Goal: Task Accomplishment & Management: Use online tool/utility

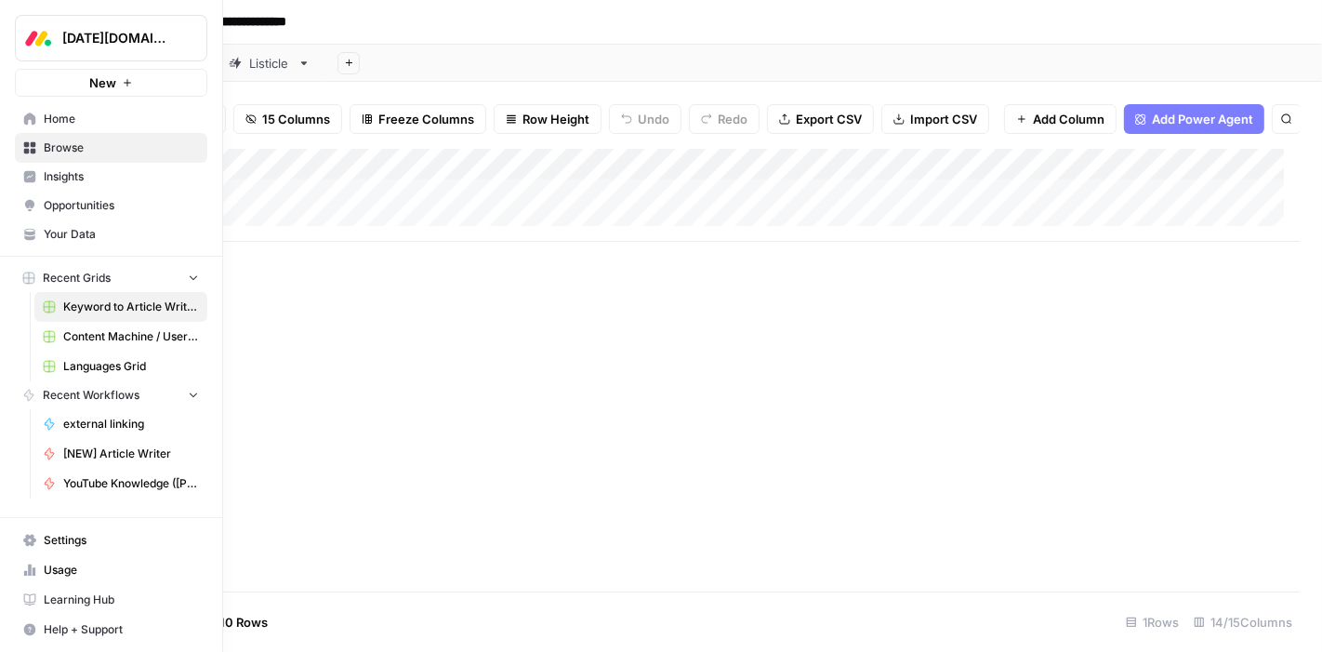
click at [29, 148] on icon at bounding box center [29, 147] width 13 height 13
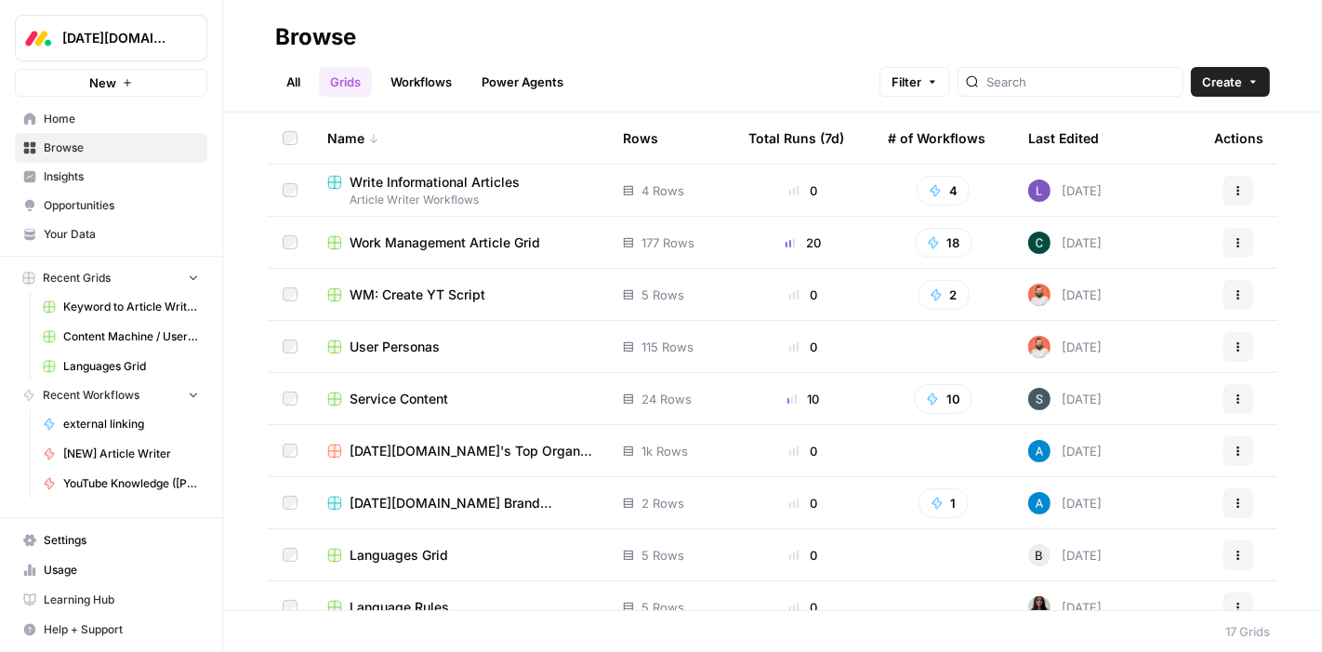
click at [470, 249] on span "Work Management Article Grid" at bounding box center [445, 242] width 191 height 19
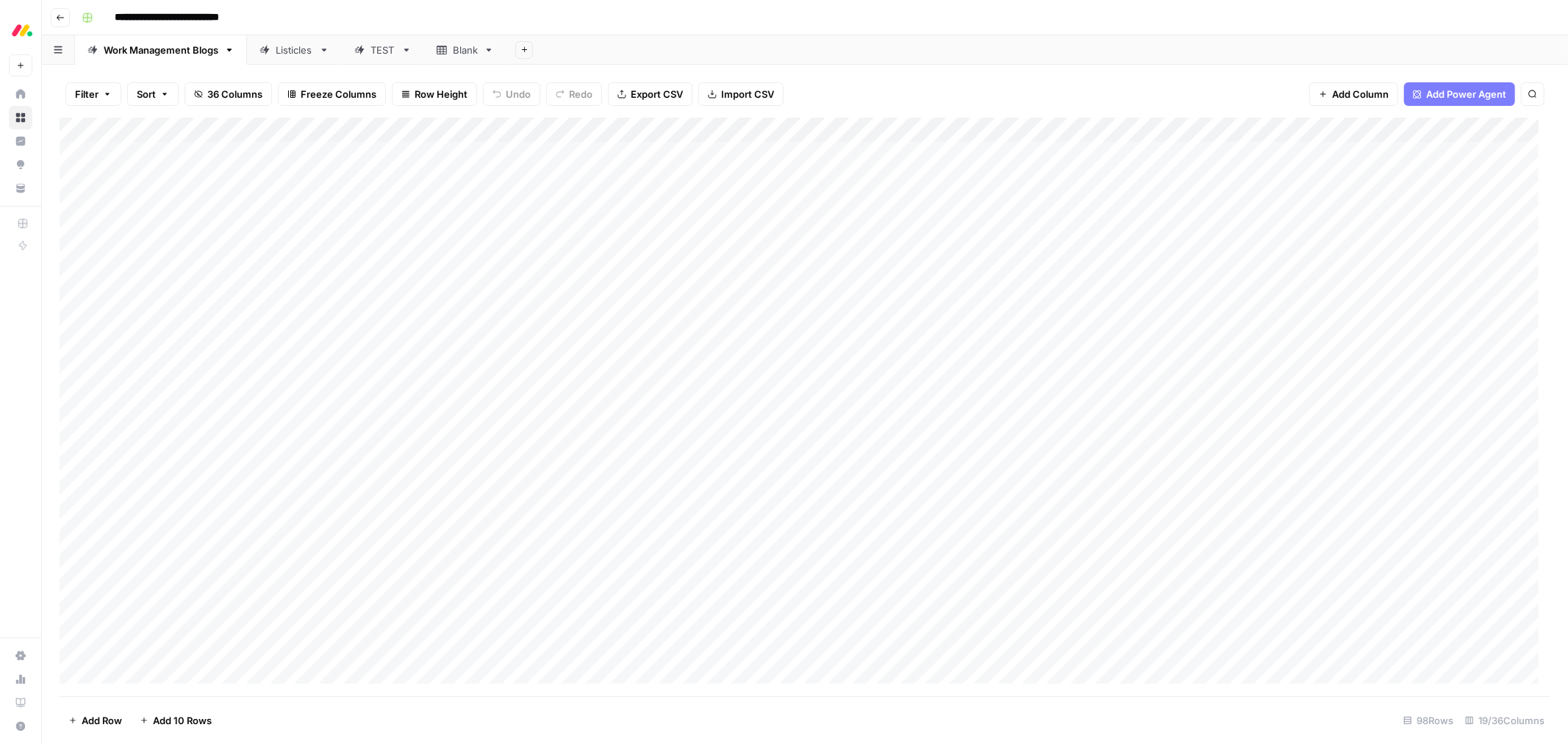
click at [732, 96] on span "Import CSV" at bounding box center [747, 94] width 53 height 15
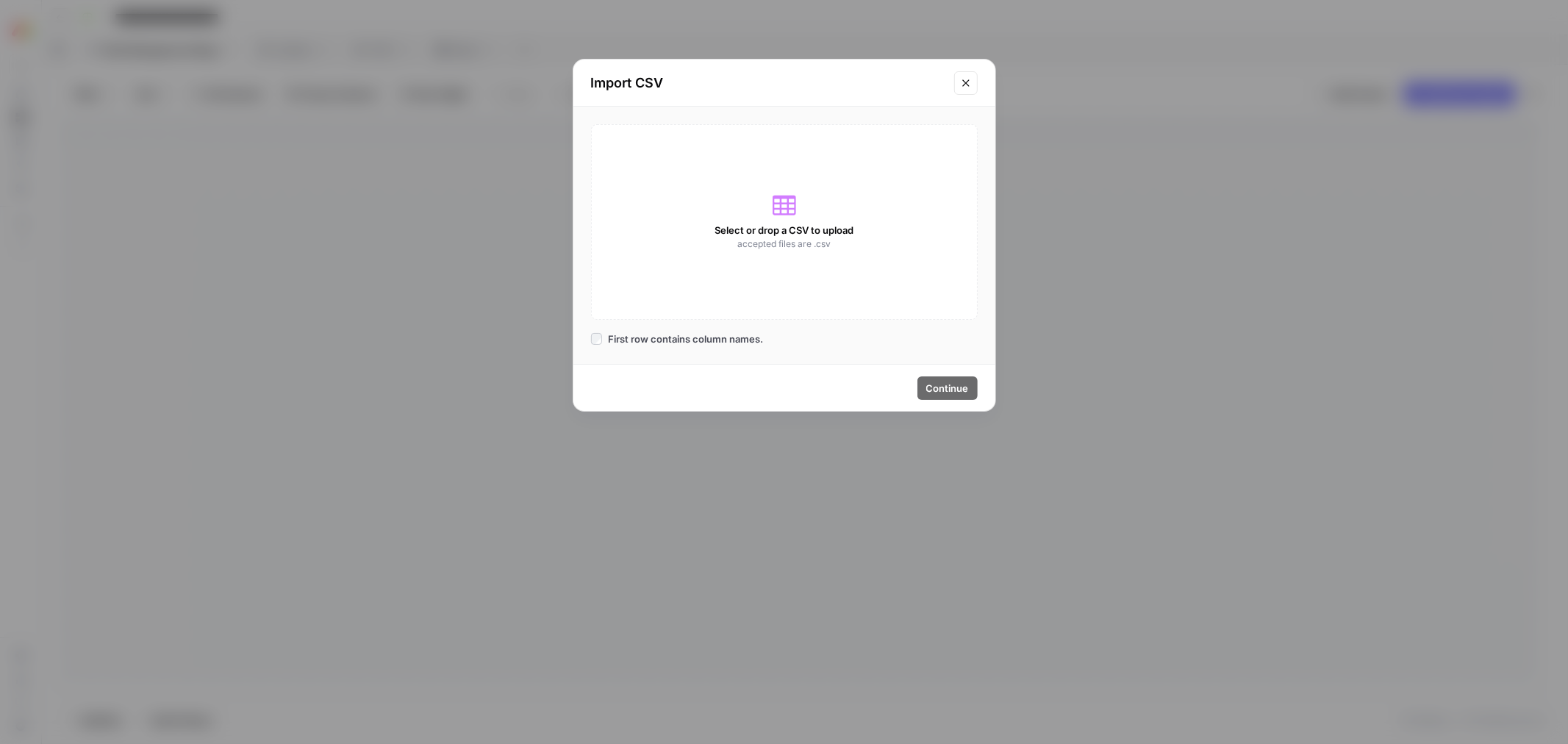
click at [658, 251] on div "Select or drop a CSV to upload accepted files are .csv" at bounding box center [784, 221] width 387 height 195
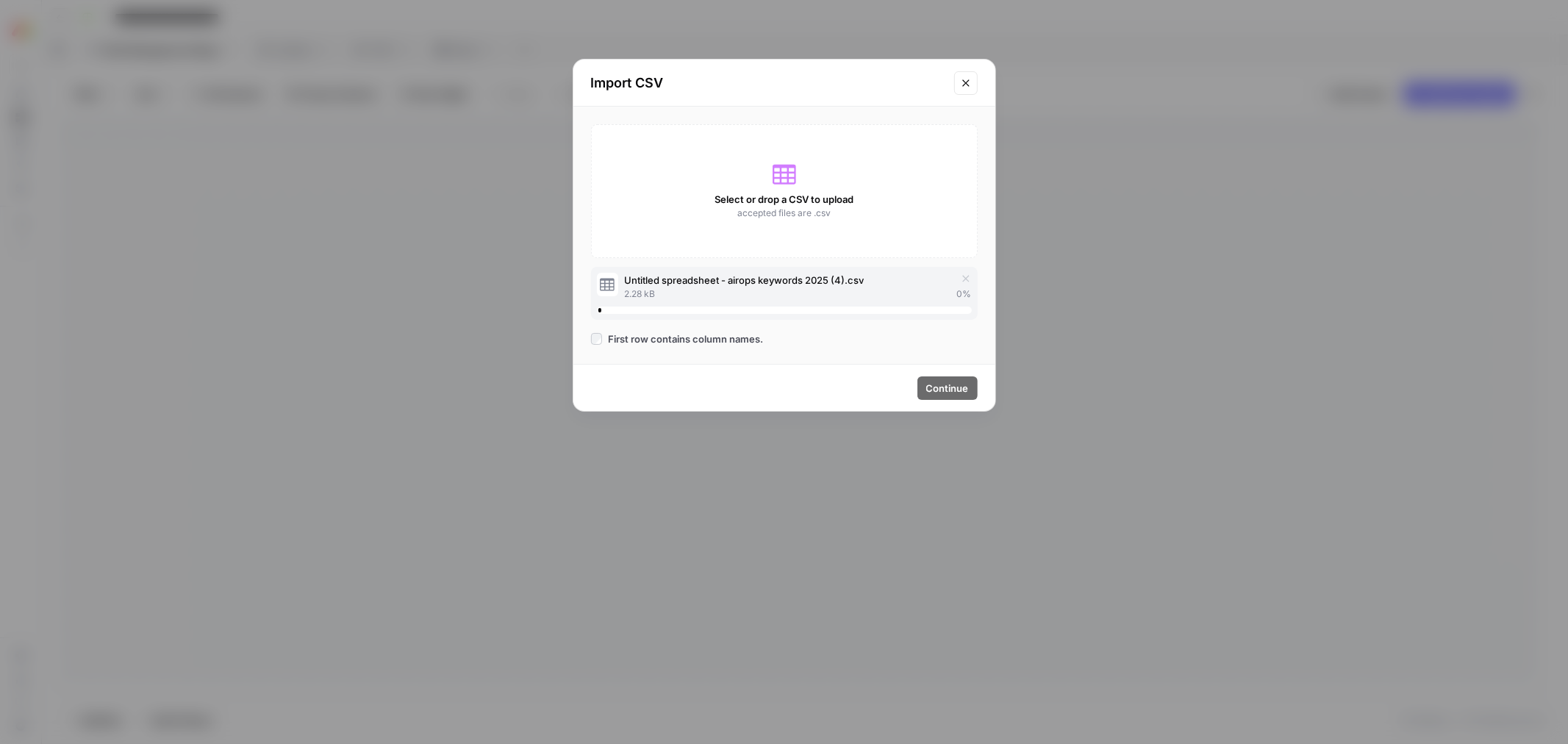
click at [961, 86] on icon "Close modal" at bounding box center [965, 83] width 12 height 12
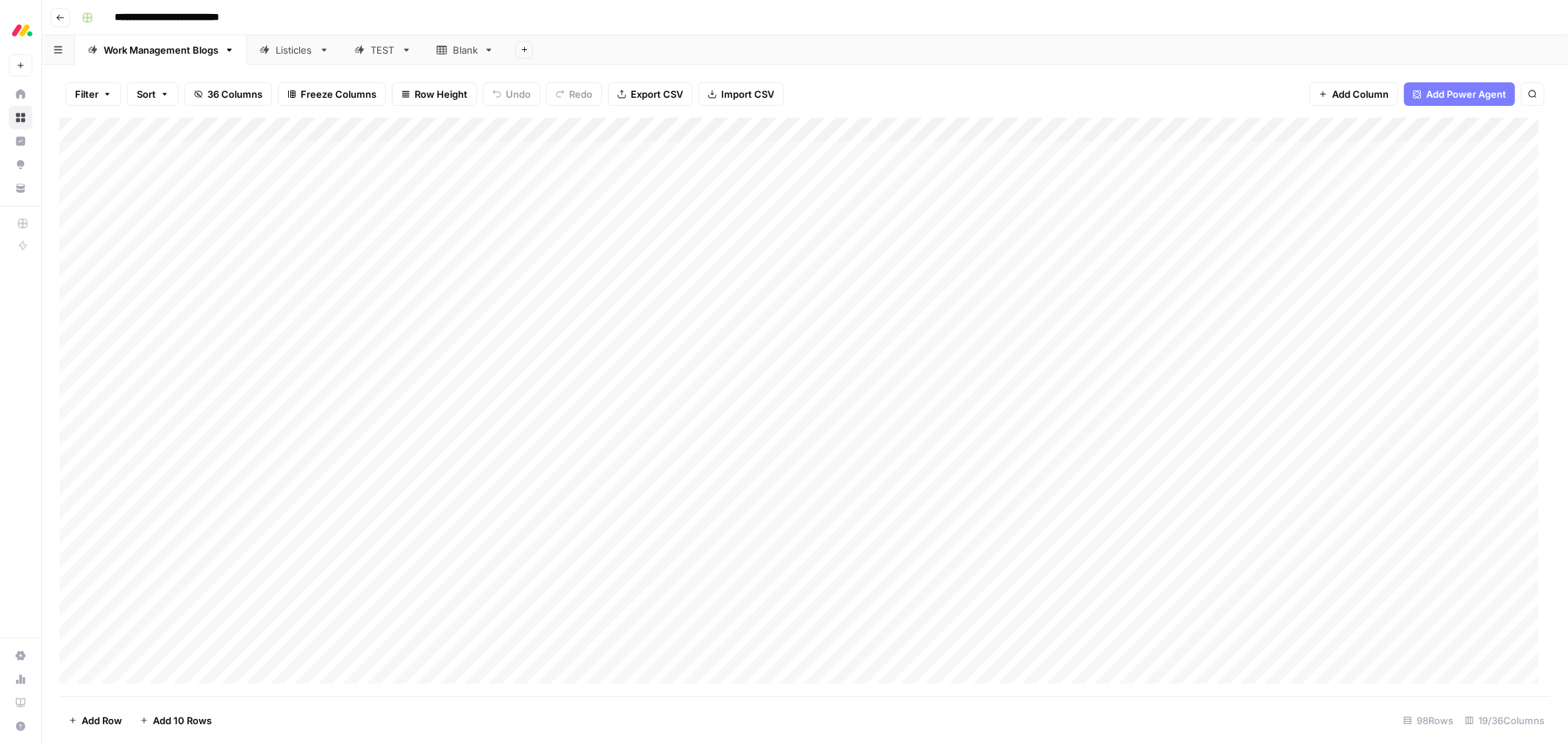
click at [732, 91] on span "Import CSV" at bounding box center [747, 94] width 53 height 15
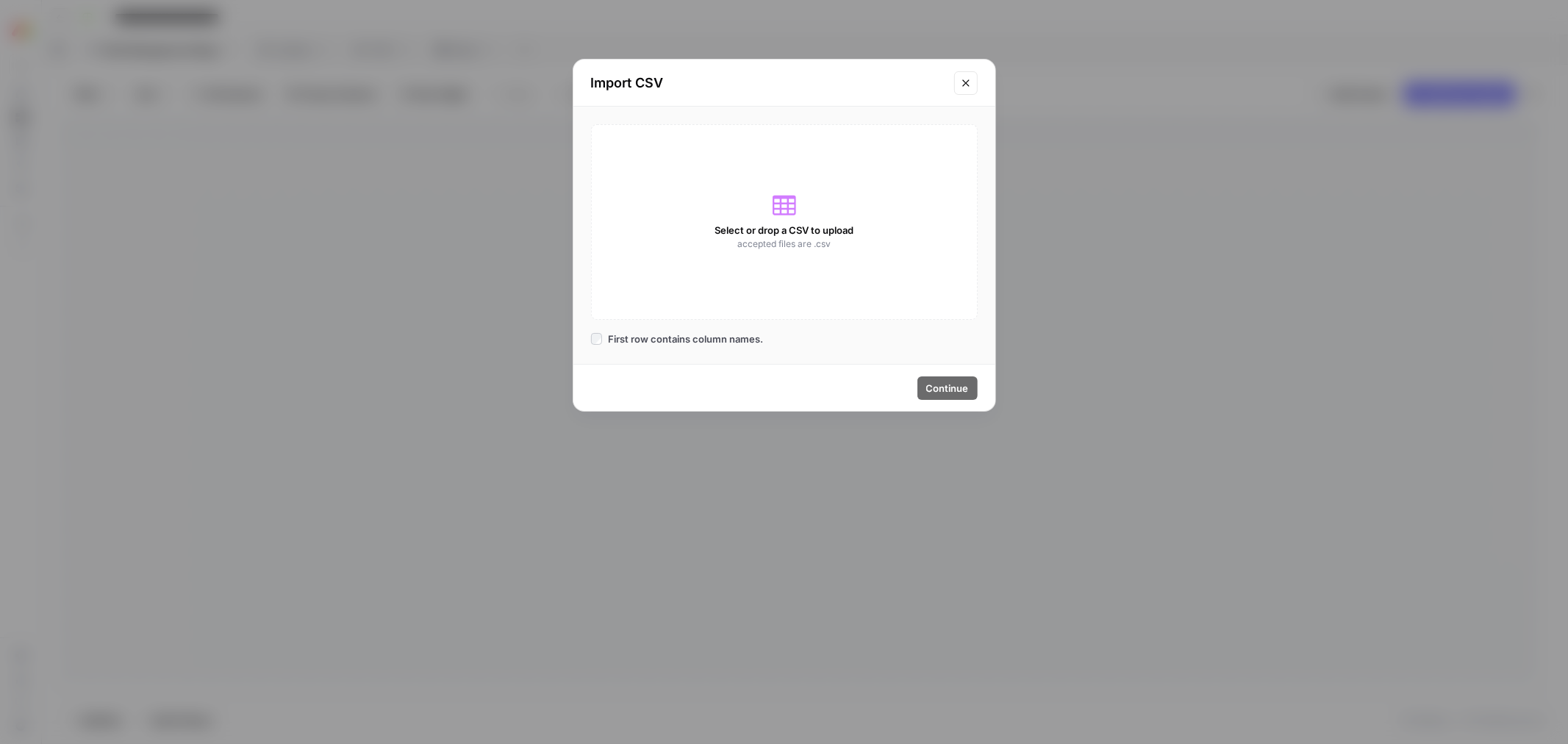
click at [738, 239] on span "accepted files are .csv" at bounding box center [784, 244] width 93 height 13
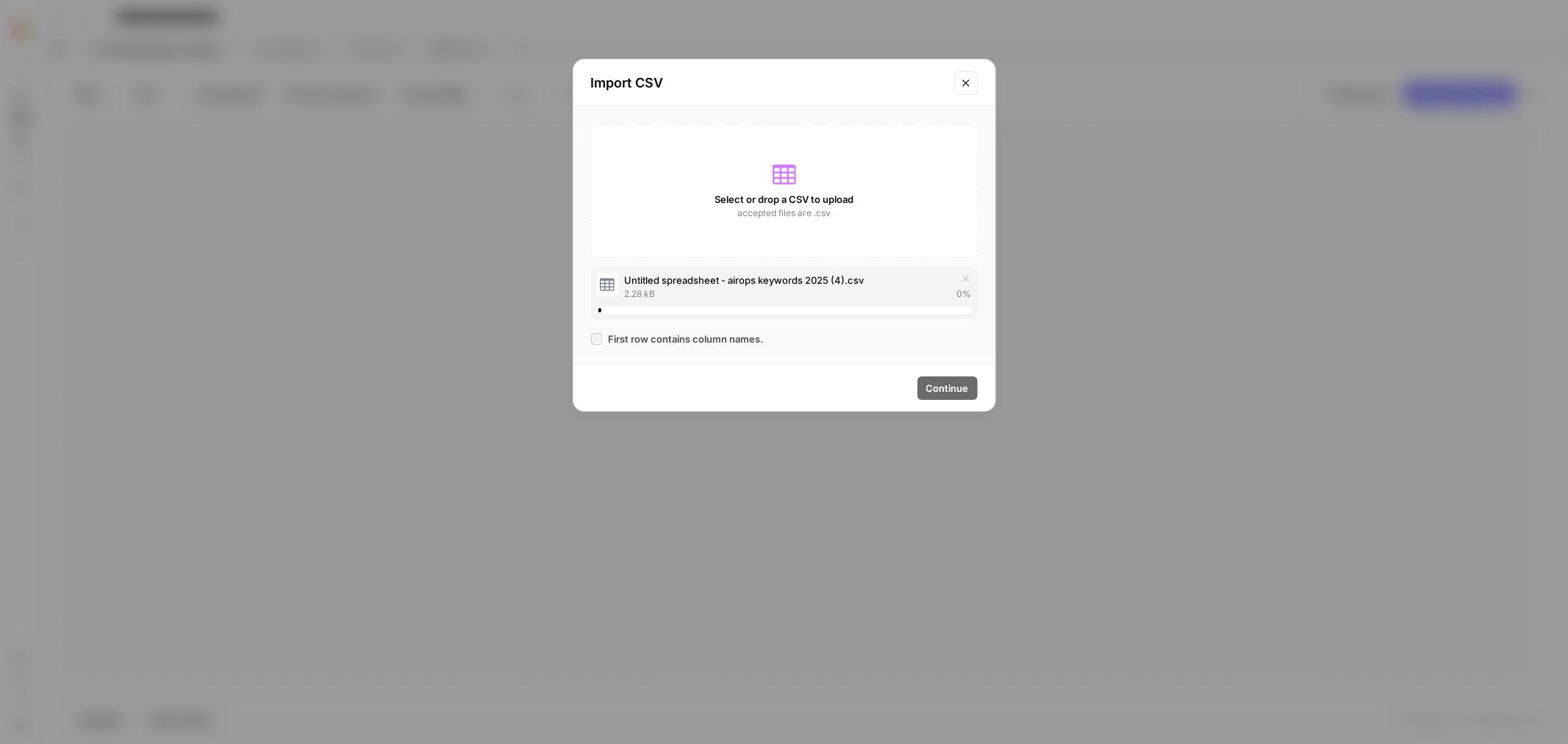
click at [618, 353] on div "Select or drop a CSV to upload accepted files are .csv Untitled spreadsheet - a…" at bounding box center [784, 235] width 422 height 257
drag, startPoint x: 769, startPoint y: 285, endPoint x: 787, endPoint y: 300, distance: 23.4
click at [769, 285] on span "Untitled spreadsheet - airops keywords 2025 (4).csv" at bounding box center [743, 280] width 240 height 15
click at [951, 83] on div "Import CSV" at bounding box center [784, 83] width 422 height 47
click at [971, 83] on icon "Close modal" at bounding box center [965, 83] width 12 height 12
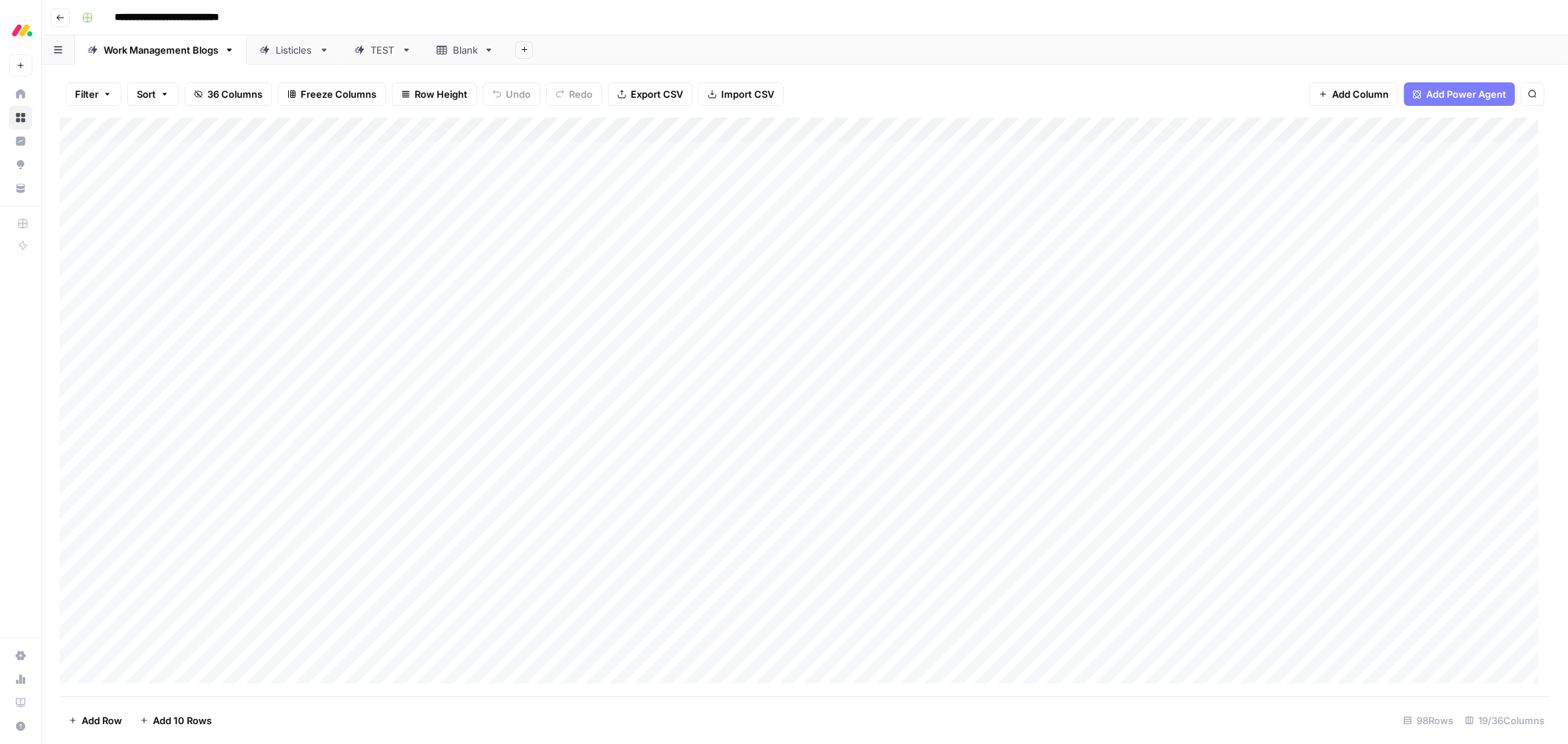
click at [741, 96] on span "Import CSV" at bounding box center [747, 94] width 53 height 15
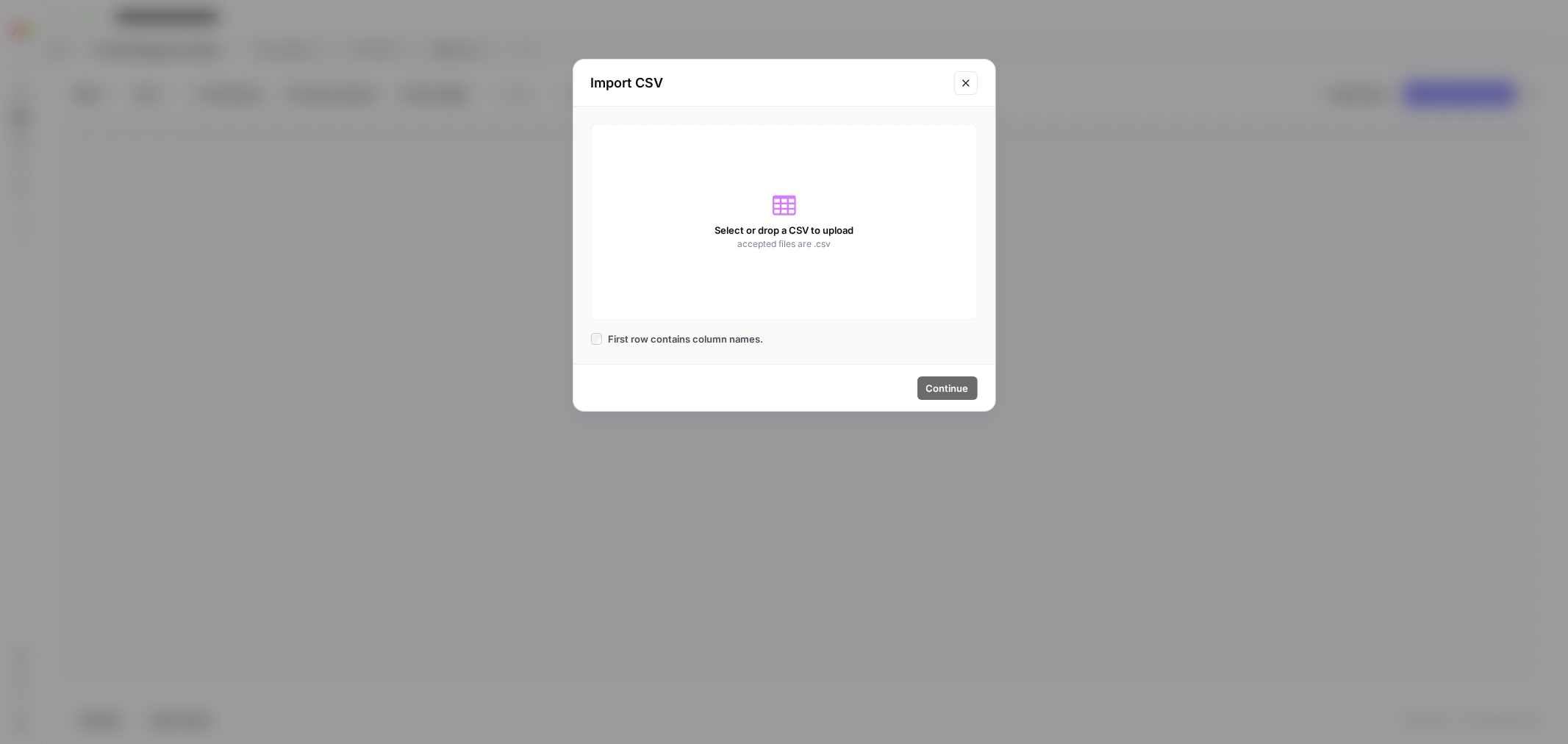
click at [766, 236] on span "Select or drop a CSV to upload" at bounding box center [784, 230] width 139 height 15
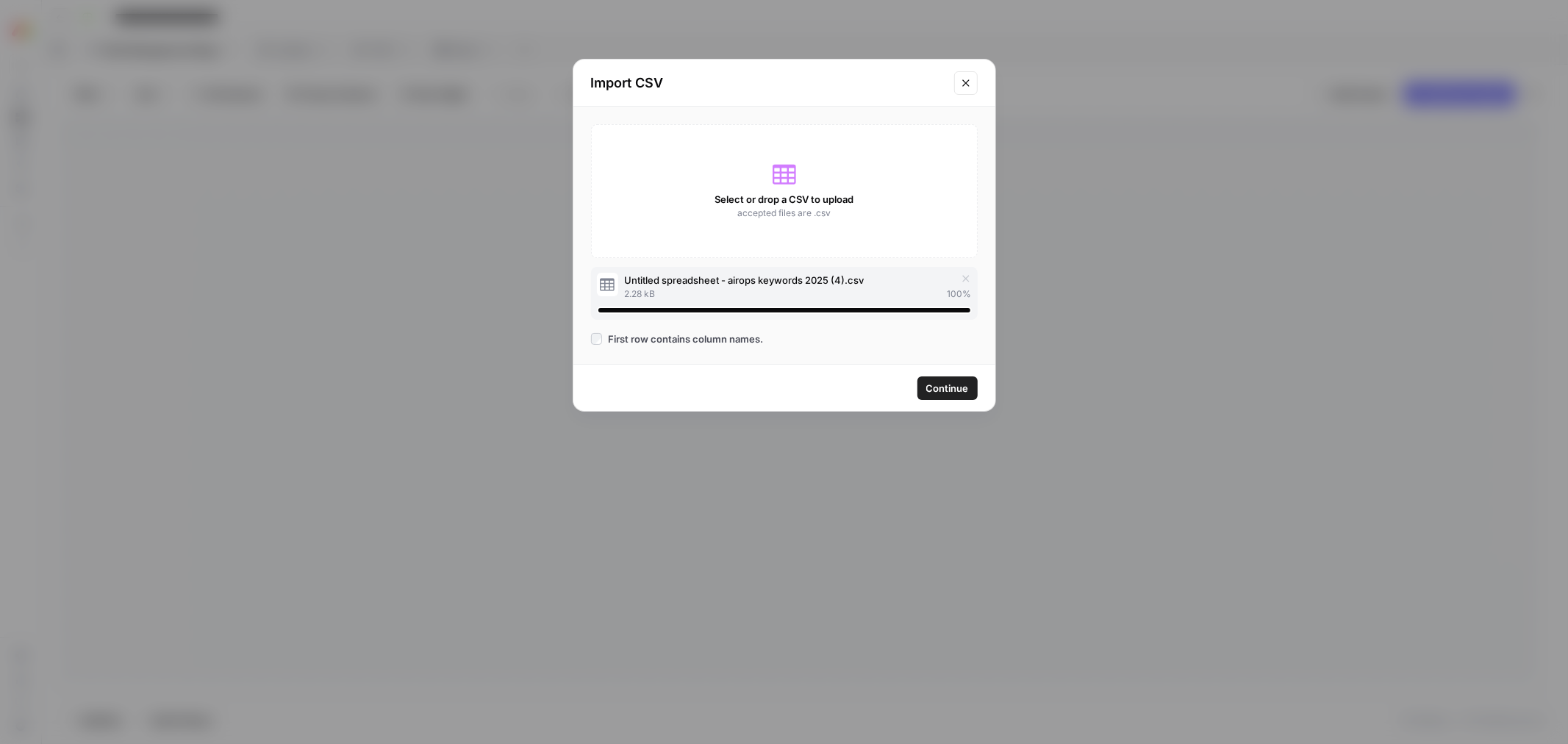
click at [922, 388] on button "Continue" at bounding box center [948, 388] width 60 height 24
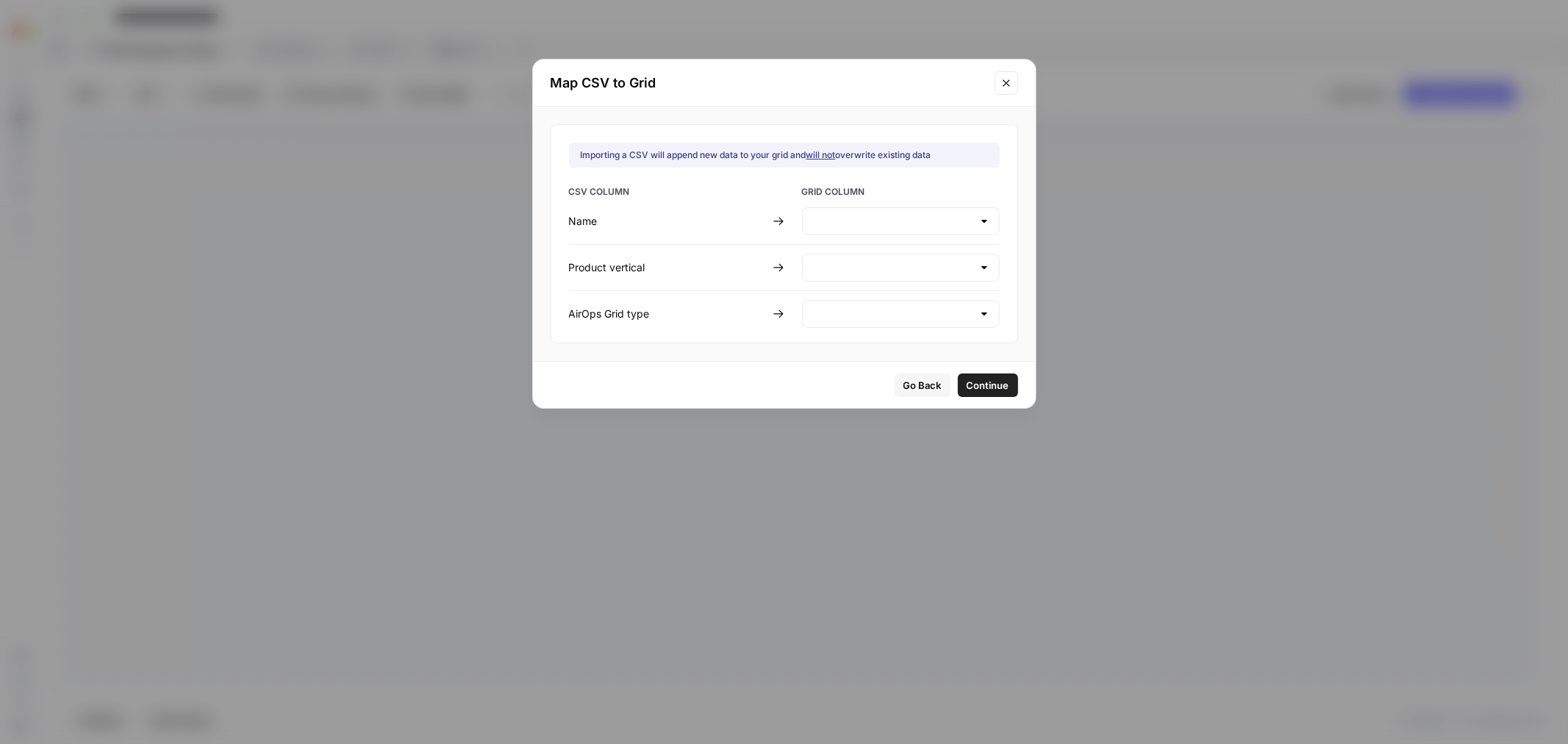
type input "Create new column"
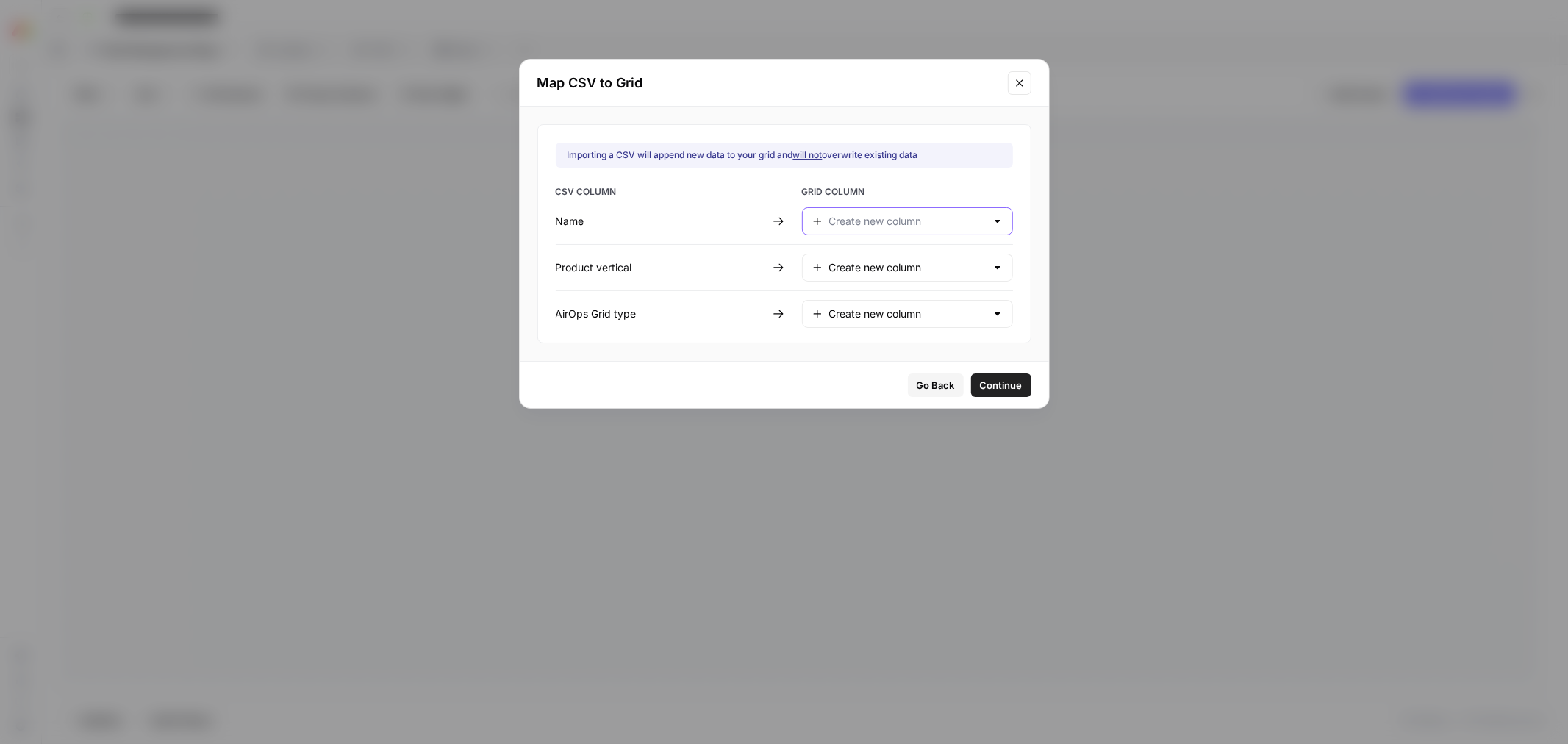
click at [872, 221] on input "text" at bounding box center [908, 221] width 157 height 15
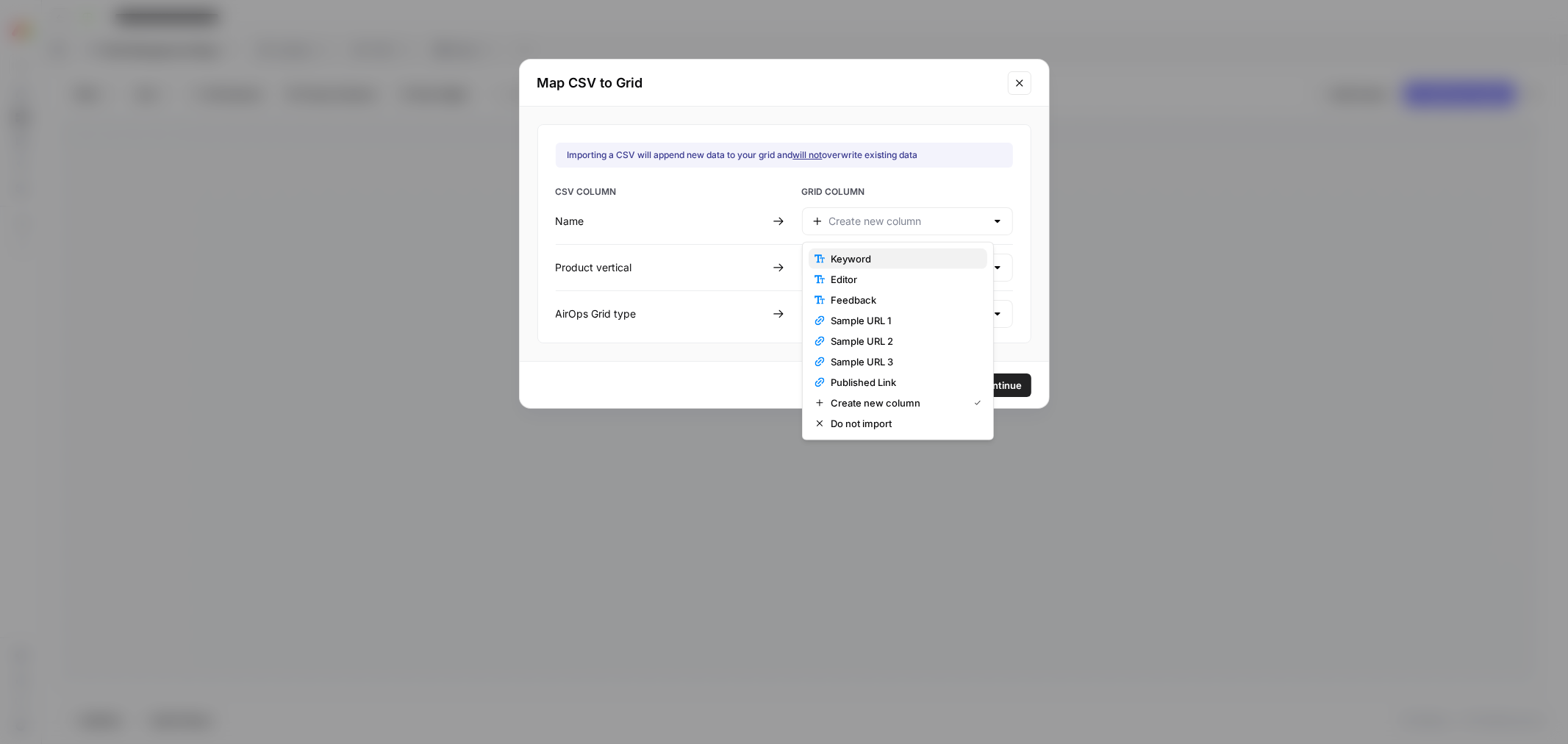
click at [876, 258] on span "Keyword" at bounding box center [903, 259] width 145 height 15
type input "Keyword"
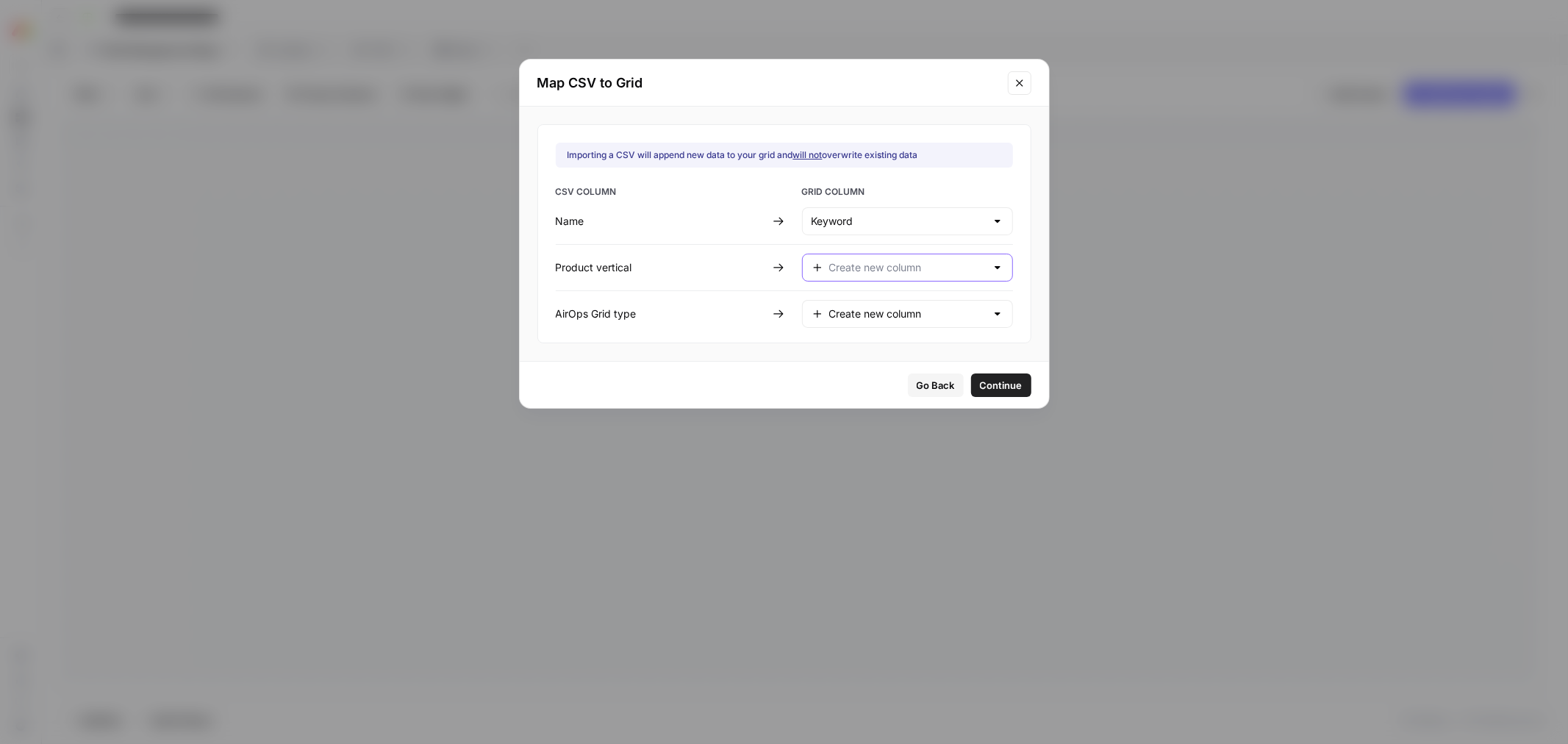
click at [875, 270] on input "text" at bounding box center [908, 267] width 157 height 15
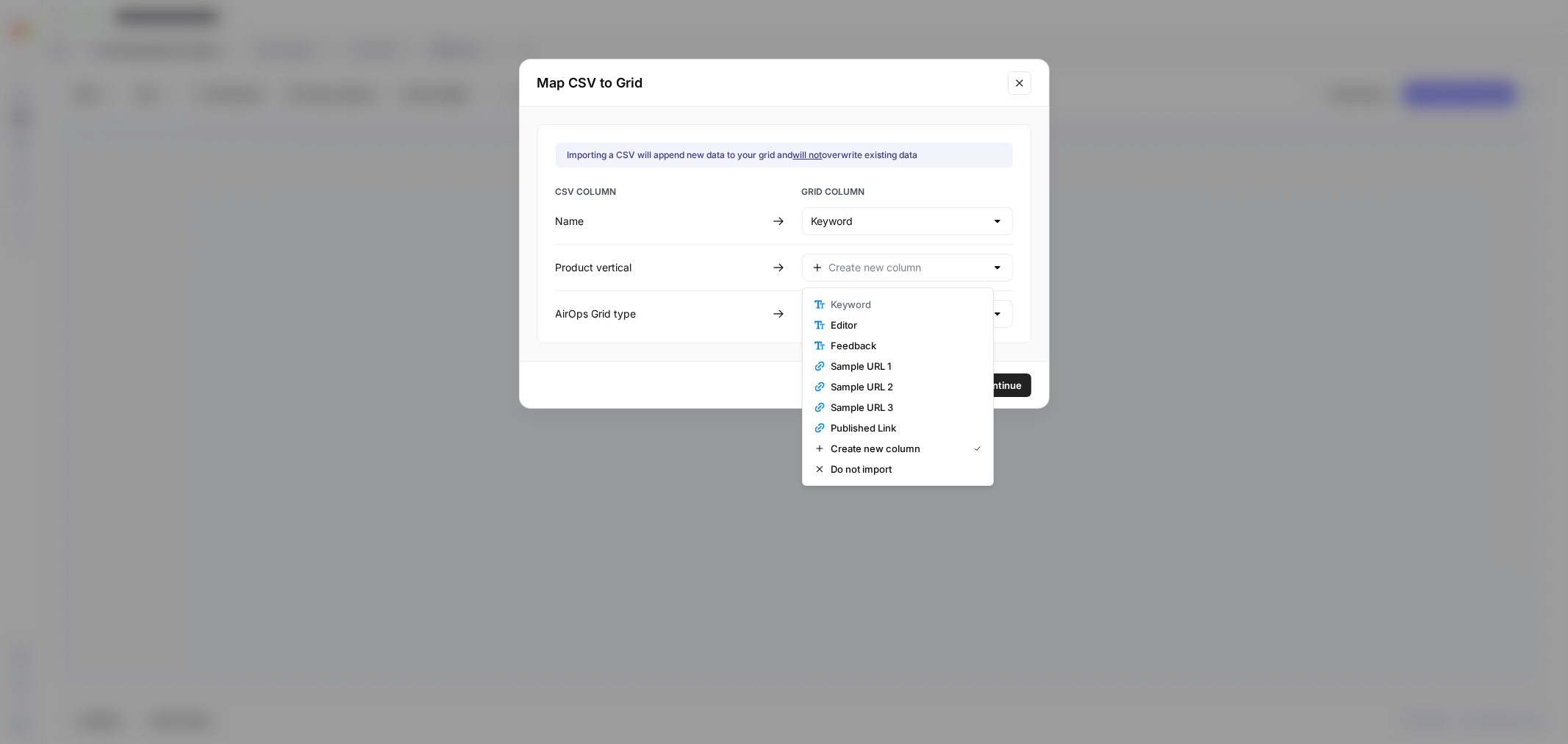
type input "Create new column"
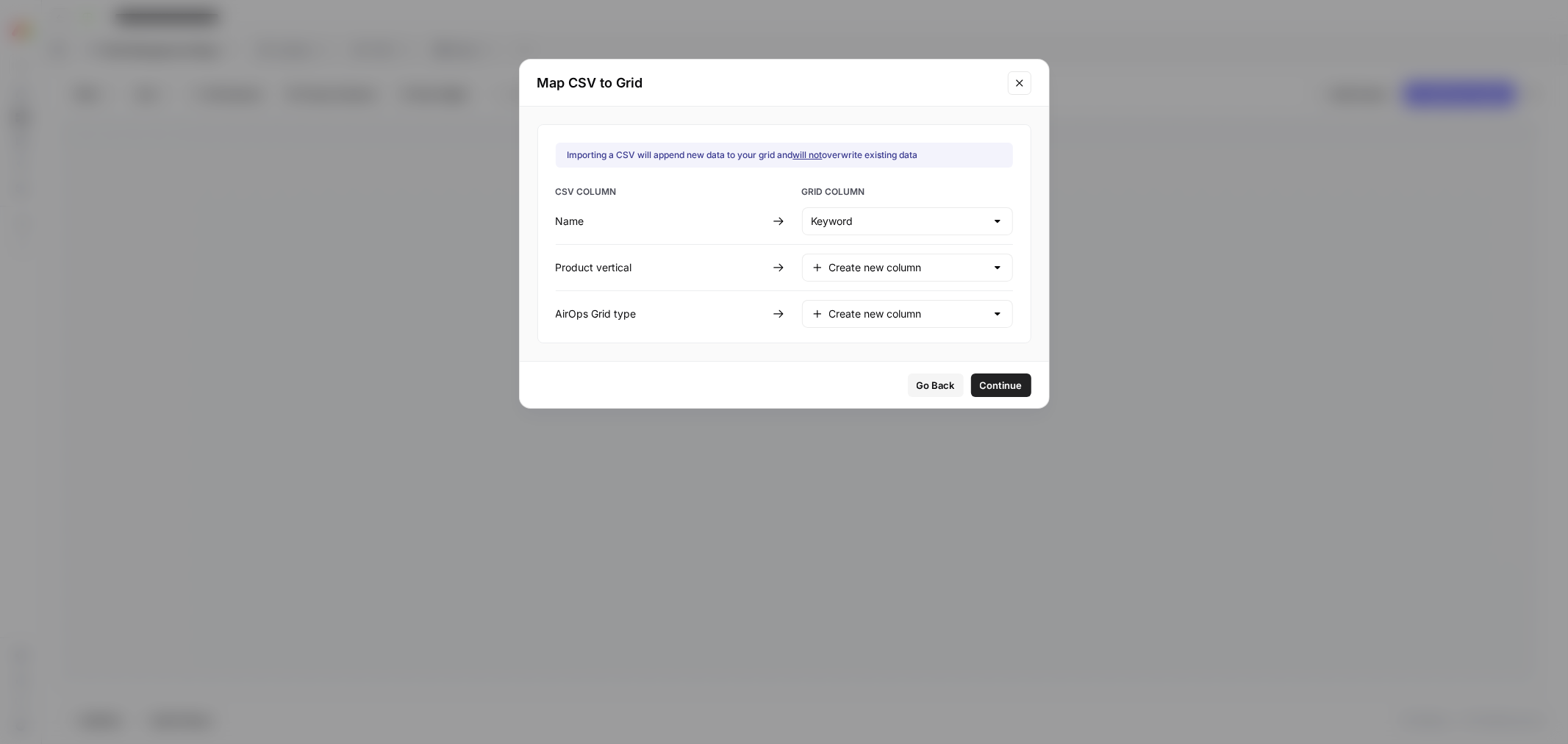
click at [1005, 269] on div "Importing a CSV will append new data to your grid and will not overwrite existi…" at bounding box center [784, 233] width 494 height 219
click at [946, 272] on input "text" at bounding box center [908, 267] width 157 height 15
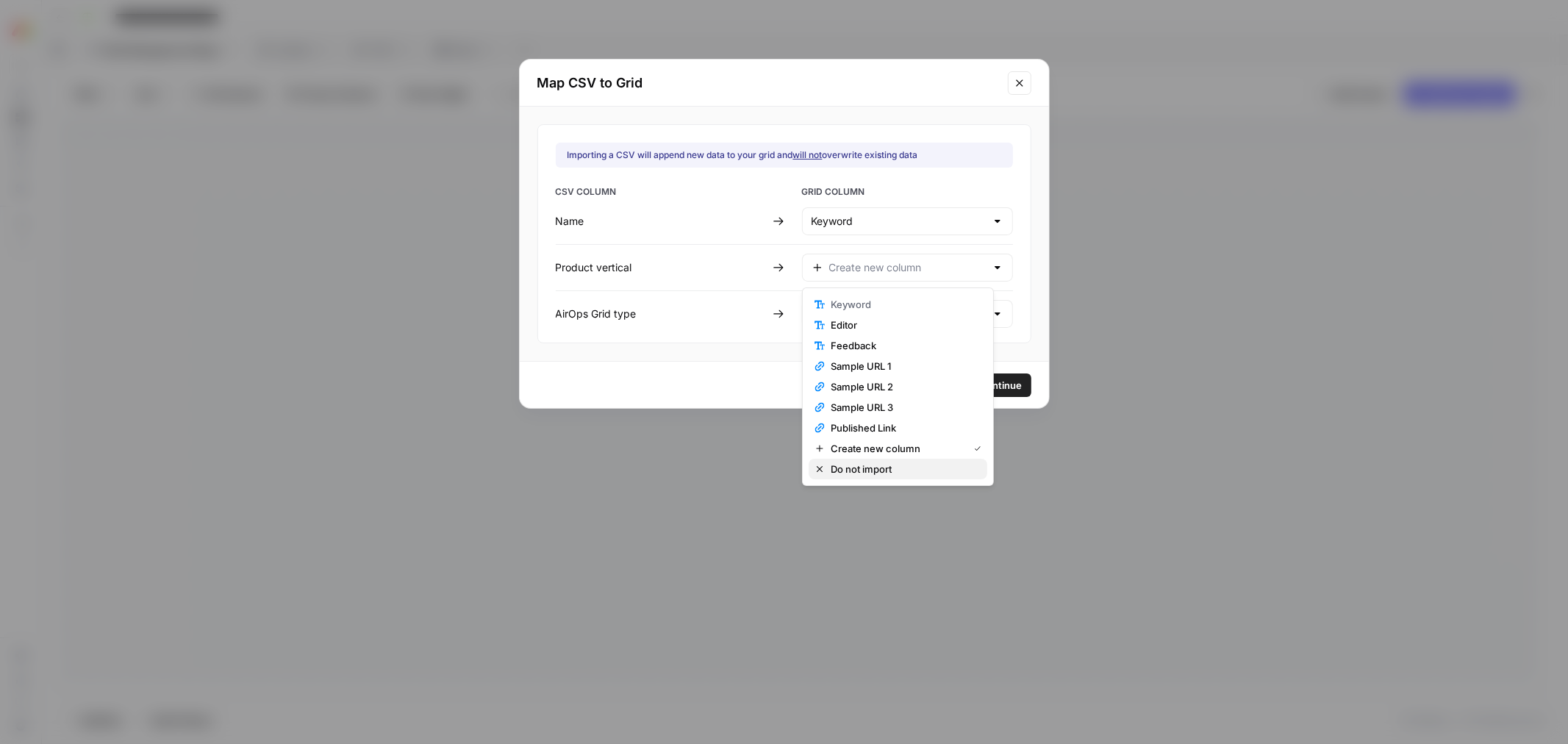
click at [921, 466] on span "Do not import" at bounding box center [903, 469] width 145 height 15
type input "Do not import"
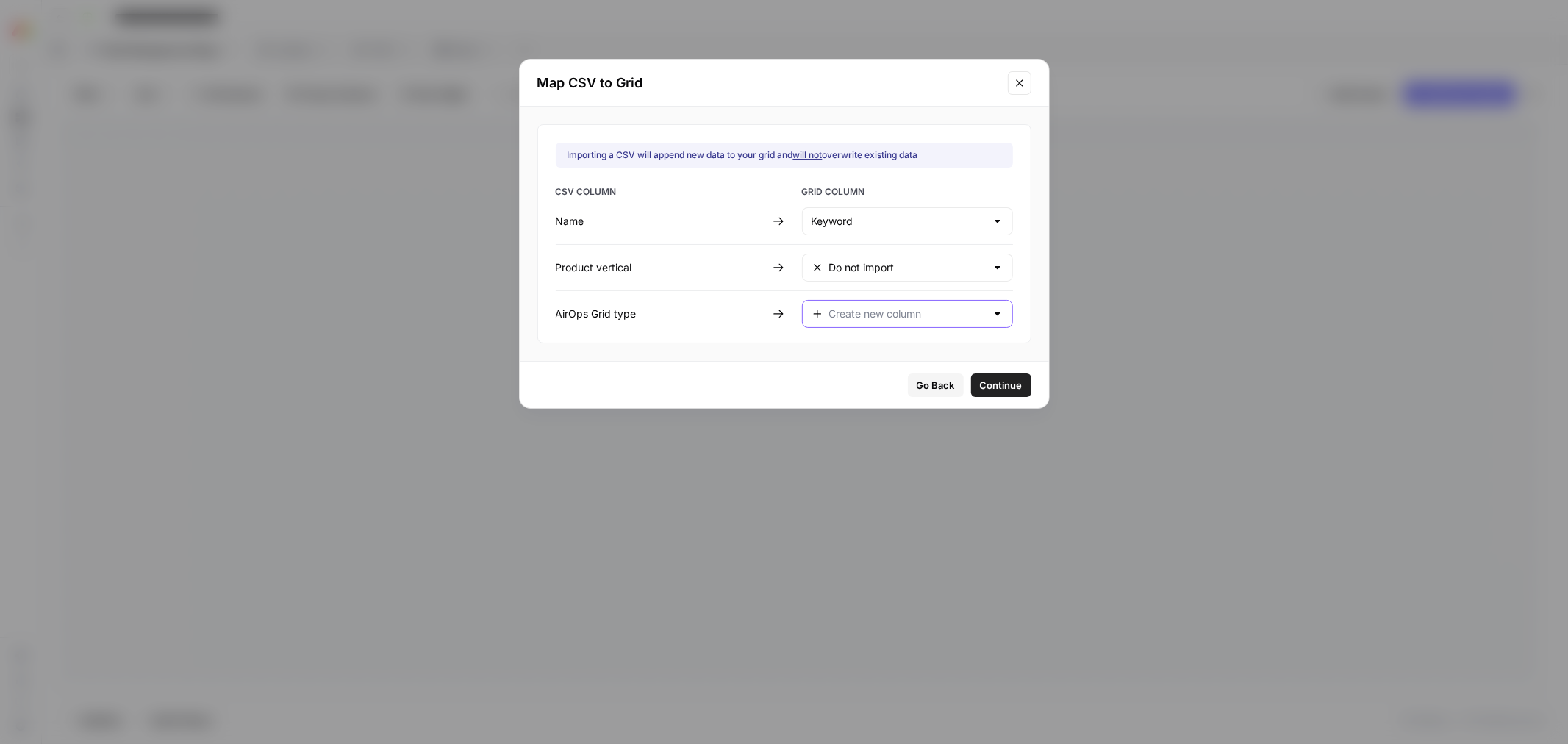
click at [886, 312] on input "text" at bounding box center [908, 314] width 157 height 15
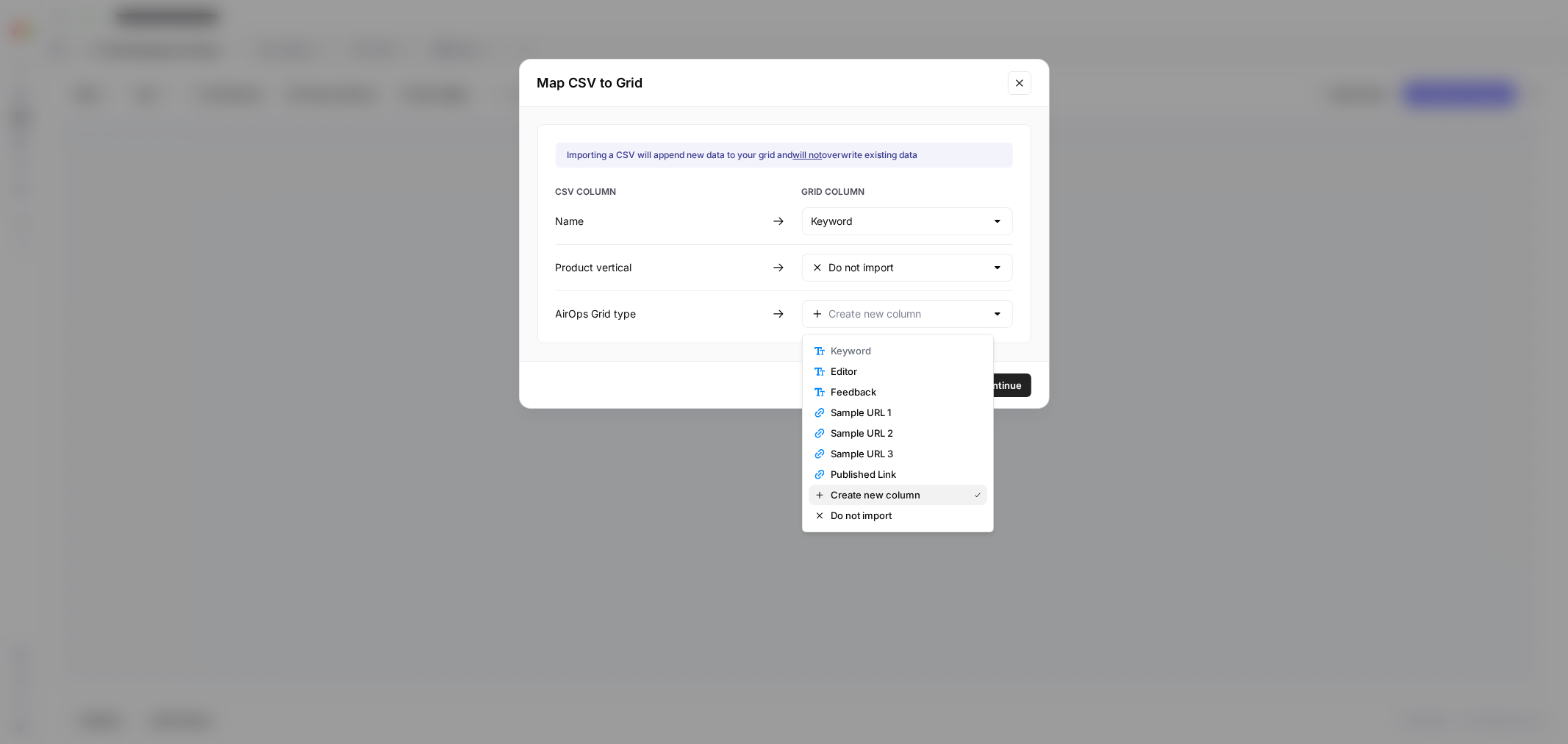
click at [920, 497] on span "Create new column" at bounding box center [897, 495] width 131 height 15
type input "Create new column"
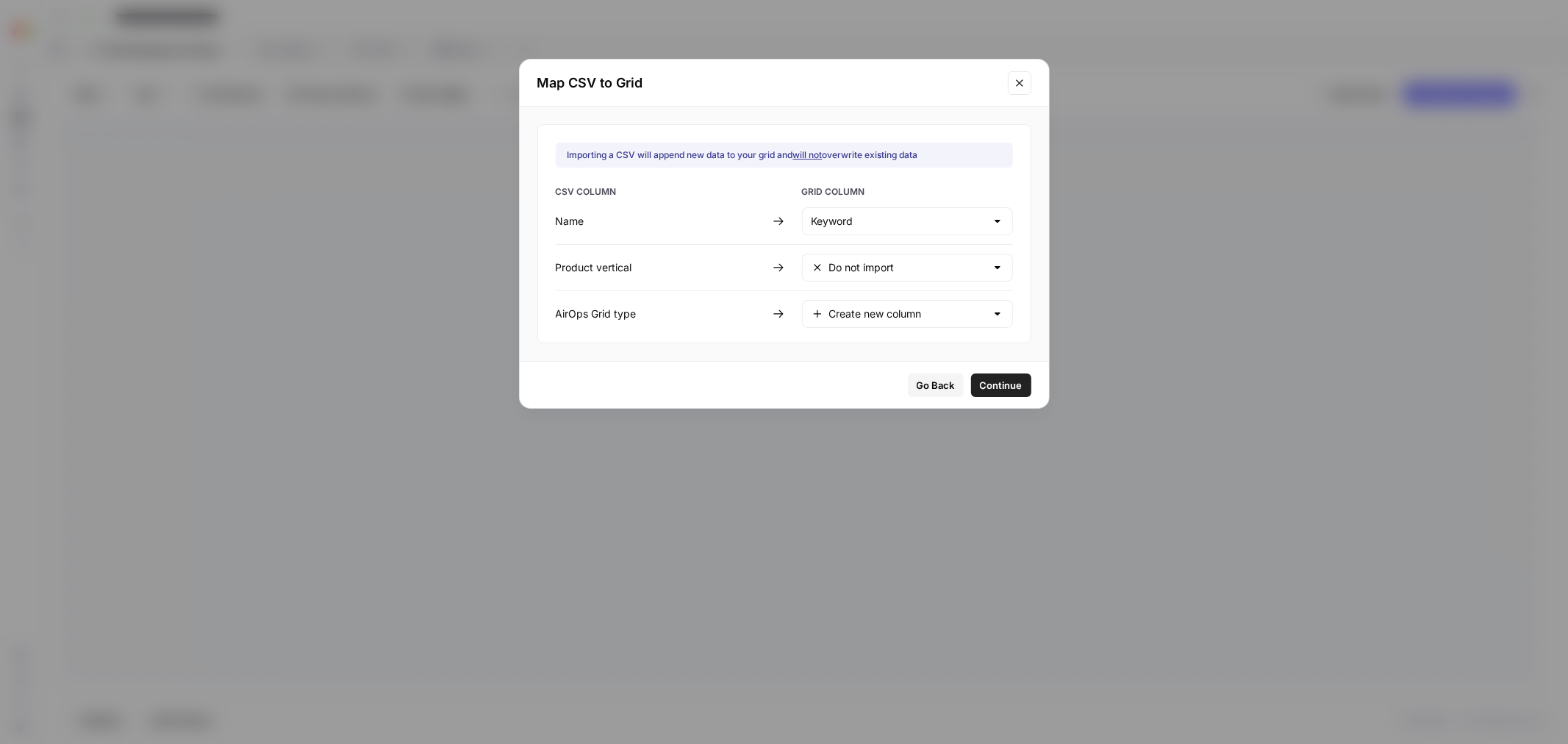
click at [983, 385] on span "Continue" at bounding box center [1002, 385] width 43 height 15
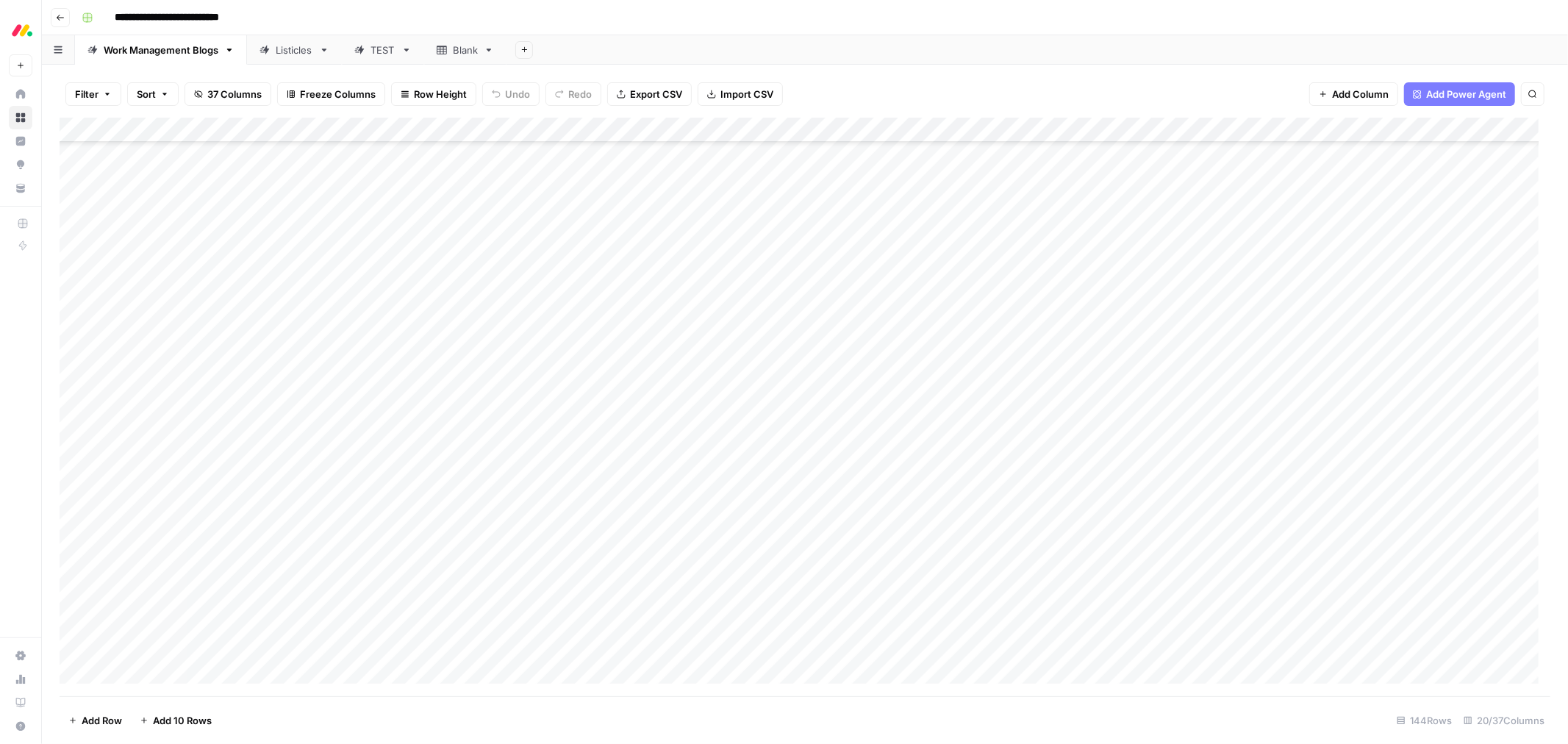
scroll to position [2347, 0]
click at [519, 262] on div "Add Column" at bounding box center [805, 407] width 1491 height 579
click at [511, 338] on button "work management" at bounding box center [543, 340] width 97 height 17
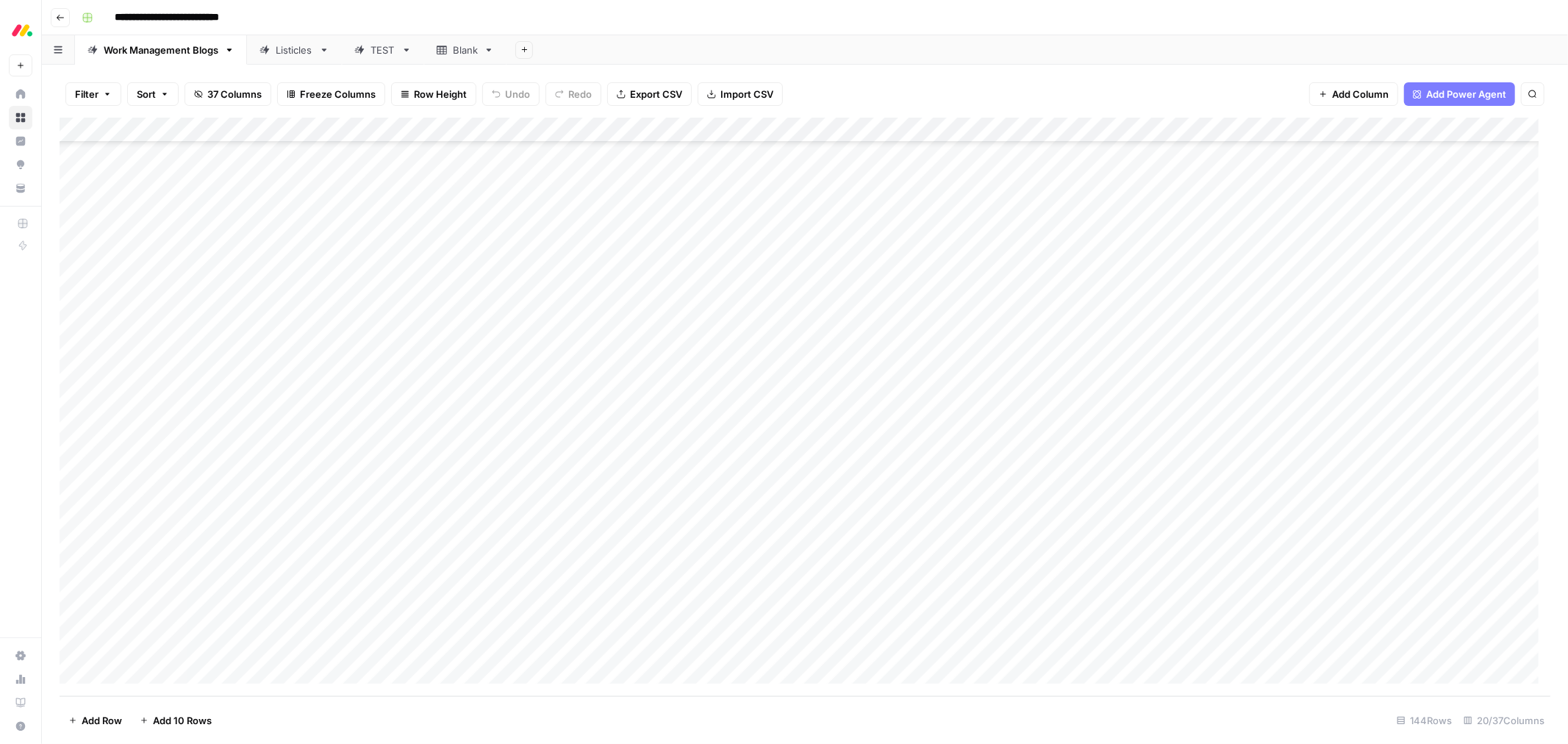
drag, startPoint x: 577, startPoint y: 268, endPoint x: 527, endPoint y: 643, distance: 378.3
click at [527, 515] on div "Add Column" at bounding box center [805, 407] width 1491 height 579
click at [681, 236] on div "Add Column" at bounding box center [805, 407] width 1491 height 579
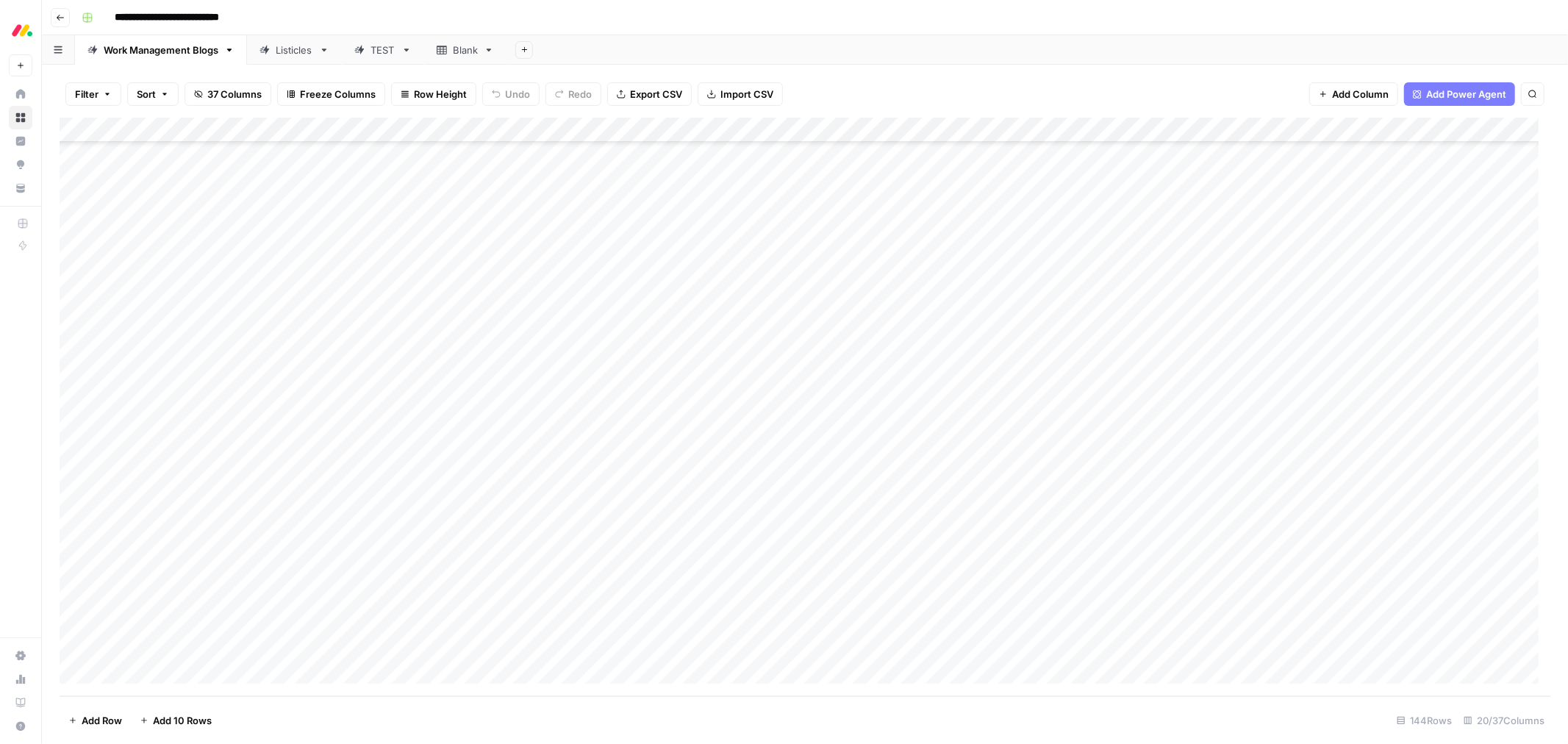
drag, startPoint x: 710, startPoint y: 244, endPoint x: 636, endPoint y: 648, distance: 410.7
click at [636, 515] on div "Add Column" at bounding box center [805, 407] width 1491 height 579
click at [906, 331] on div "Add Column" at bounding box center [805, 407] width 1491 height 579
click at [652, 239] on div "Add Column" at bounding box center [805, 407] width 1491 height 579
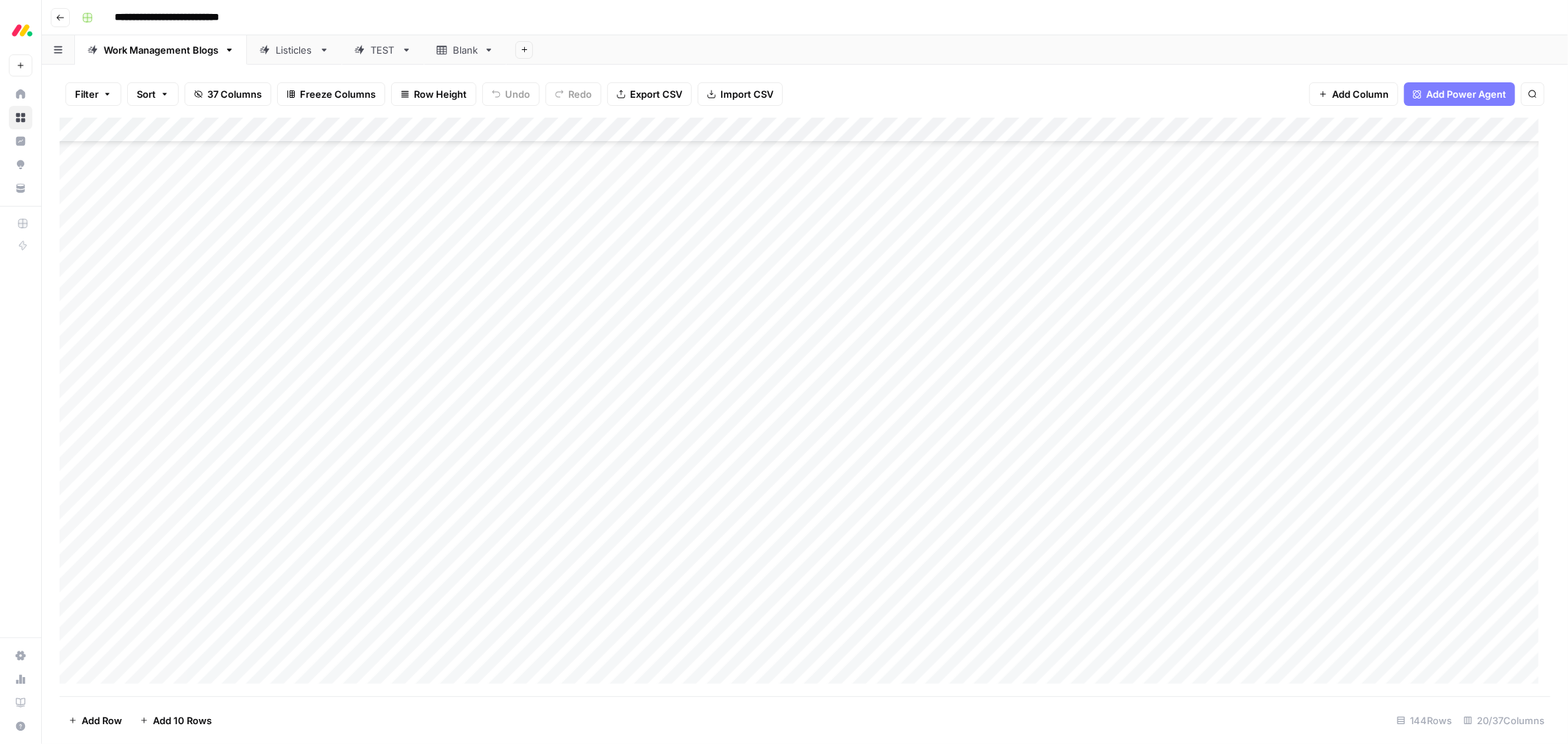
click at [652, 239] on div "Add Column" at bounding box center [805, 407] width 1491 height 579
click at [630, 299] on button "mwm for enterprise" at bounding box center [654, 294] width 102 height 17
click at [644, 266] on div "Add Column" at bounding box center [805, 407] width 1491 height 579
click at [648, 320] on button "mwm for enterprise" at bounding box center [654, 319] width 102 height 17
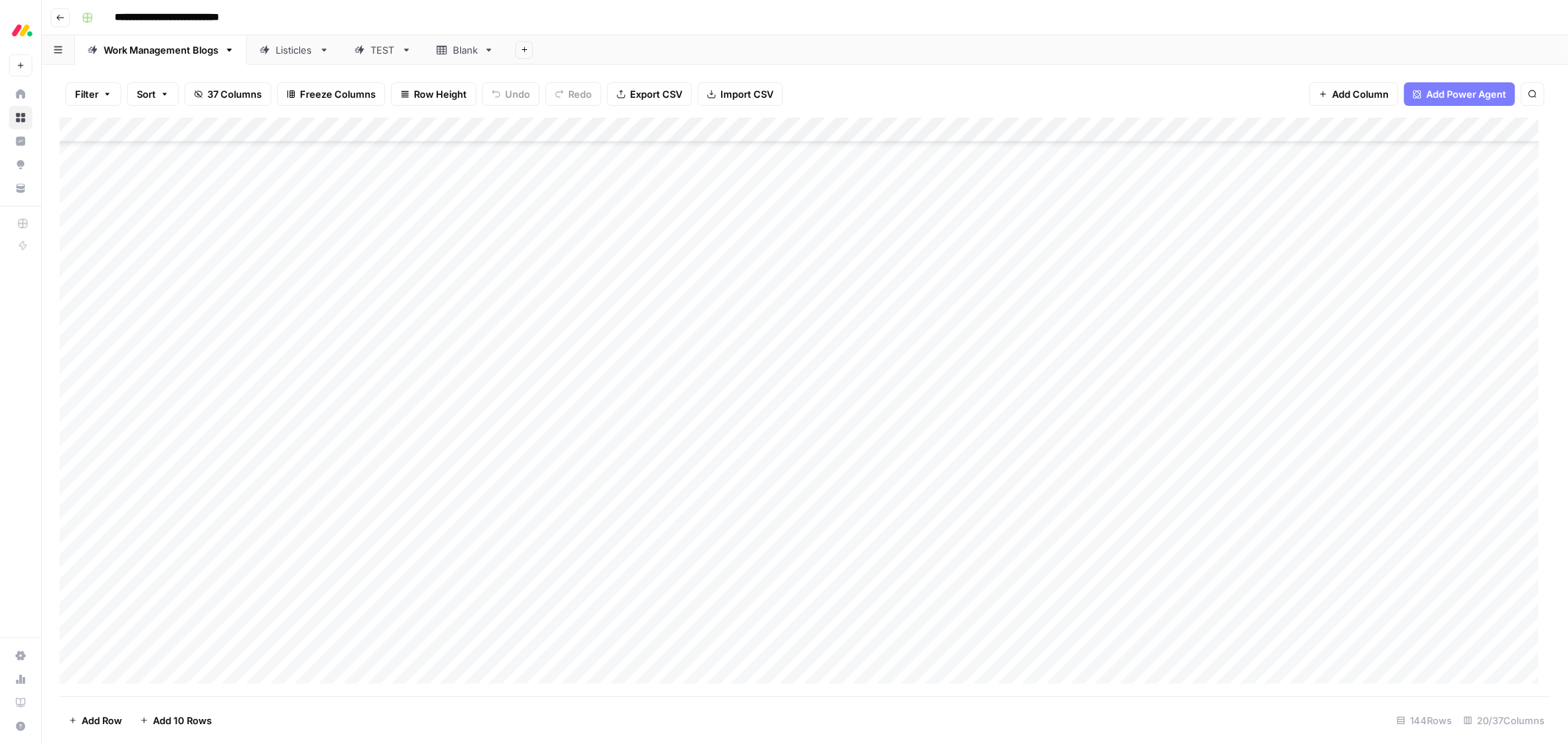
scroll to position [2837, 0]
click at [667, 399] on div "Add Column" at bounding box center [805, 407] width 1491 height 579
click at [629, 440] on button "mwm for enterprise" at bounding box center [654, 448] width 102 height 17
click at [638, 419] on div "Add Column" at bounding box center [805, 407] width 1491 height 579
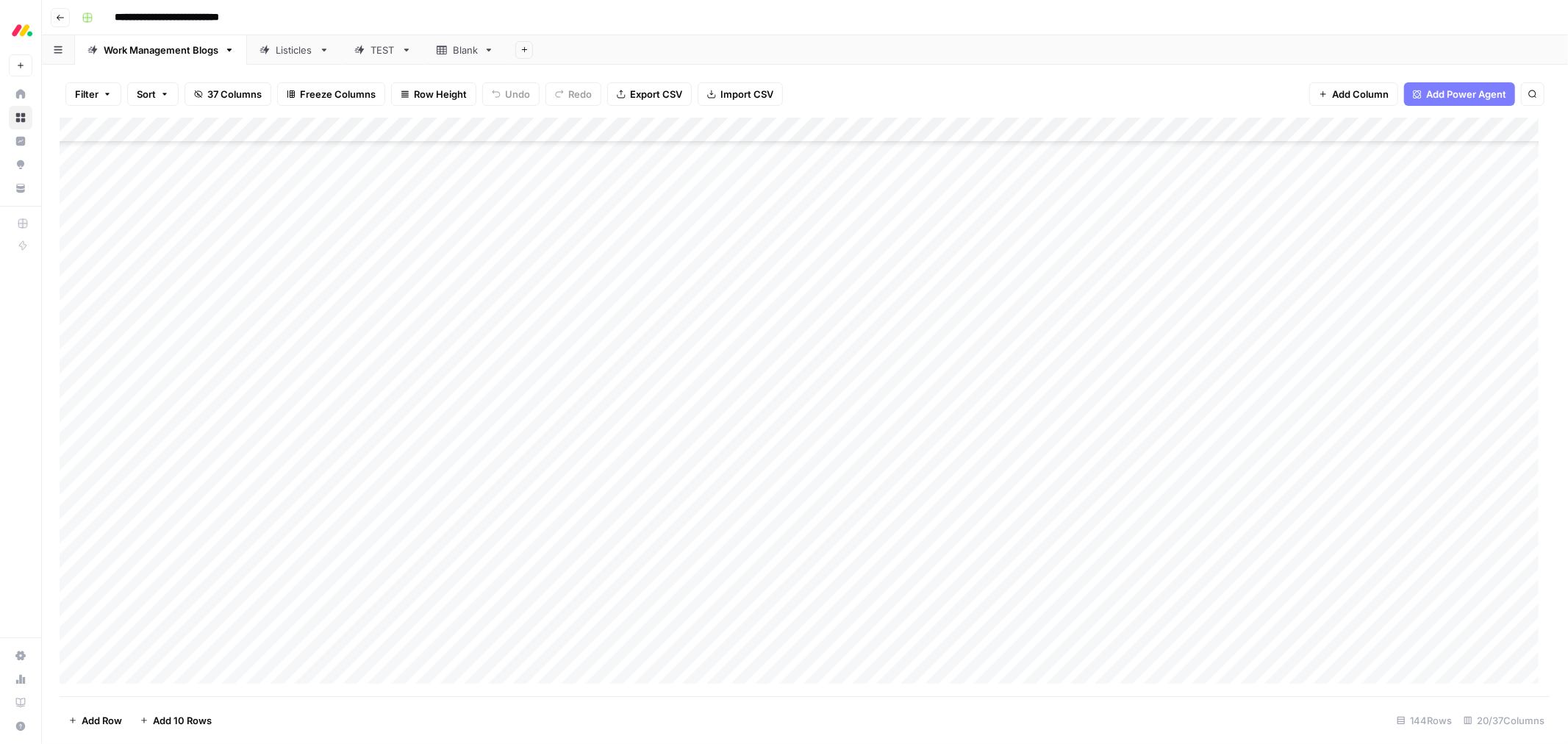
click at [638, 419] on div "Add Column" at bounding box center [805, 407] width 1491 height 579
click at [631, 473] on button "mwm for enterprise" at bounding box center [654, 474] width 102 height 17
click at [640, 446] on div "Add Column" at bounding box center [805, 407] width 1491 height 579
click at [625, 493] on button "mwm for enterprise" at bounding box center [654, 498] width 102 height 17
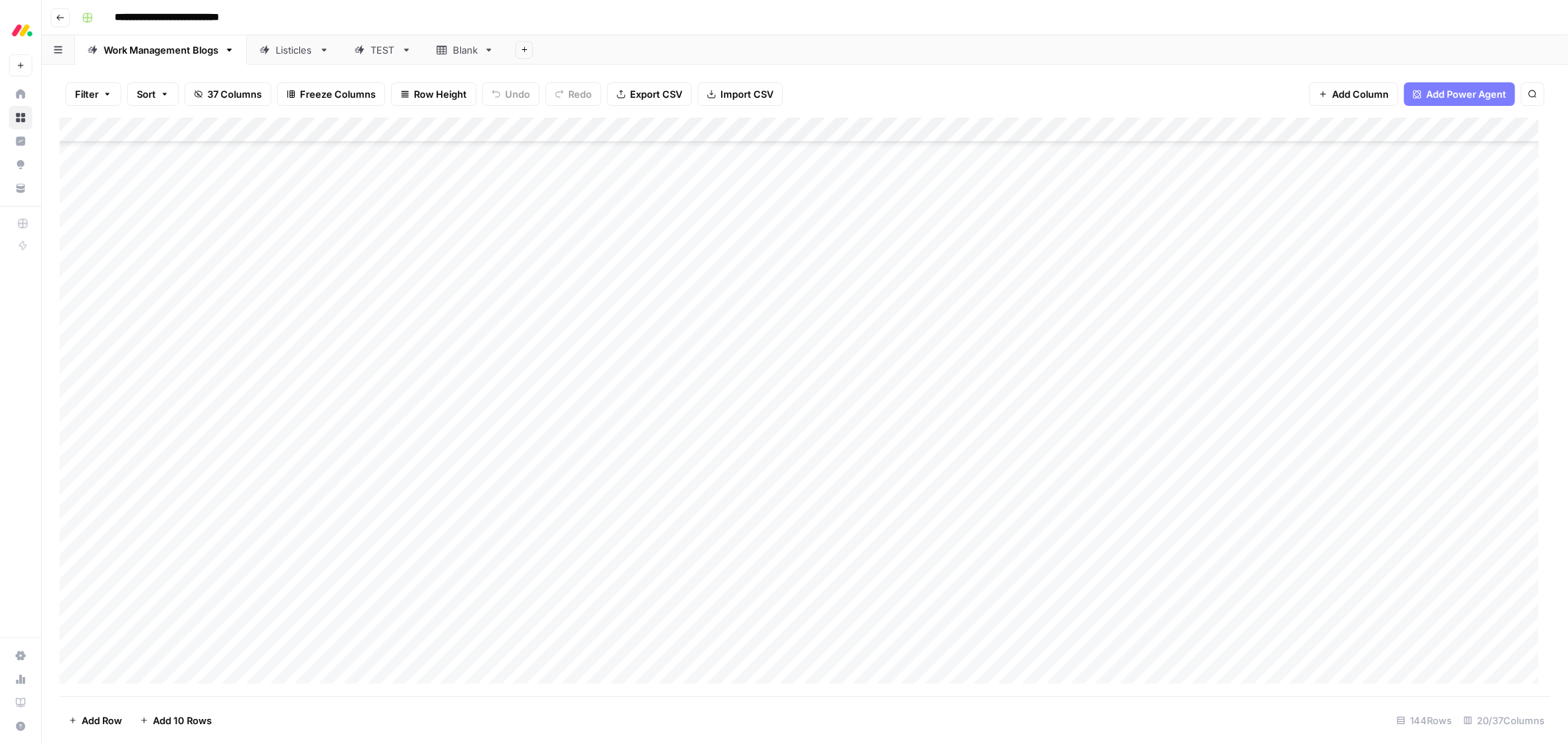
scroll to position [3082, 0]
click at [672, 515] on div "Add Column" at bounding box center [805, 407] width 1491 height 579
click at [667, 515] on button "mwm for enterprise" at bounding box center [654, 603] width 102 height 17
click at [666, 515] on div "Add Column" at bounding box center [805, 407] width 1491 height 579
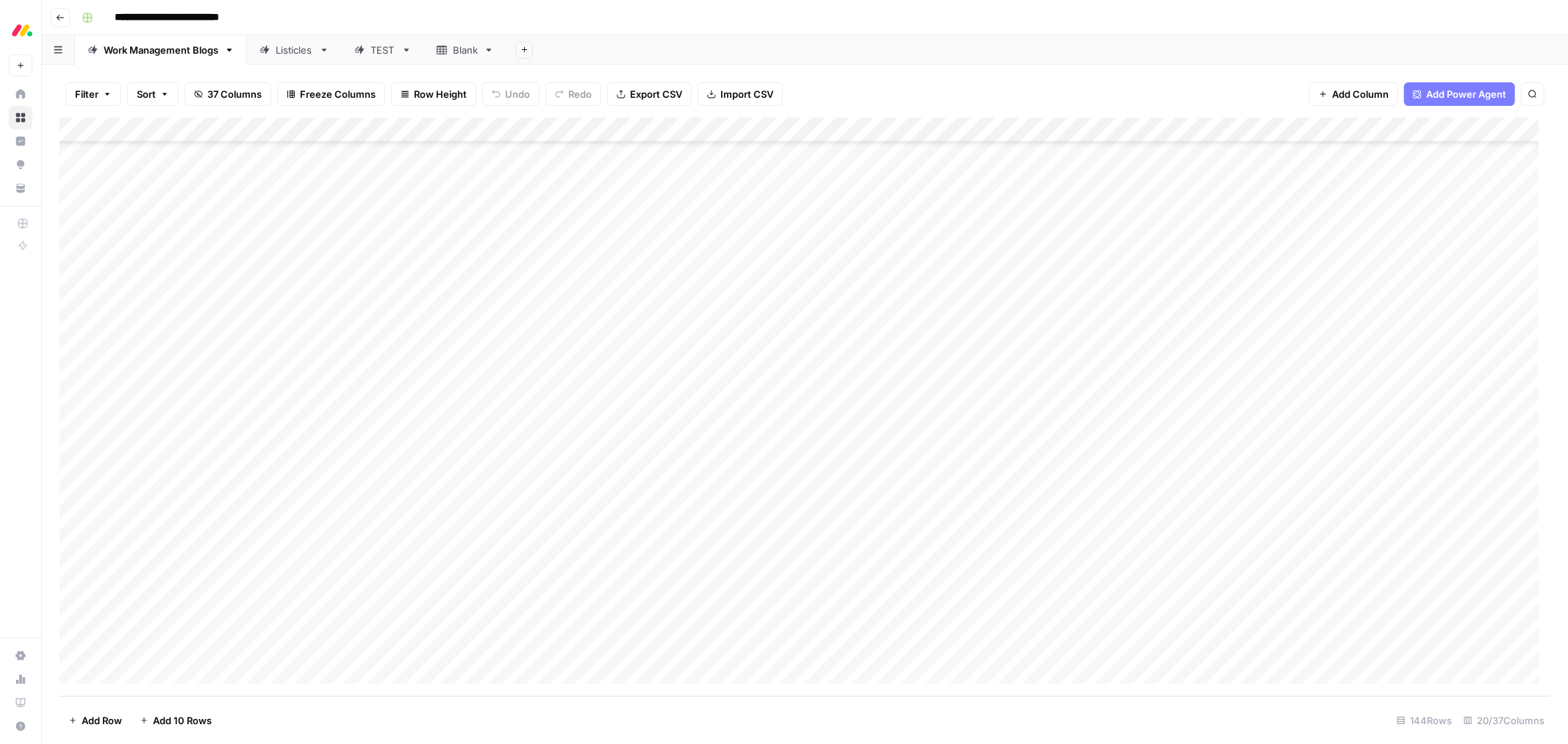
click at [666, 515] on div "Add Column" at bounding box center [805, 407] width 1491 height 579
click at [663, 515] on div "mwm for enterprise" at bounding box center [654, 629] width 108 height 21
click at [663, 515] on button "mwm for enterprise" at bounding box center [654, 629] width 102 height 17
click at [656, 515] on div "Add Column" at bounding box center [805, 407] width 1491 height 579
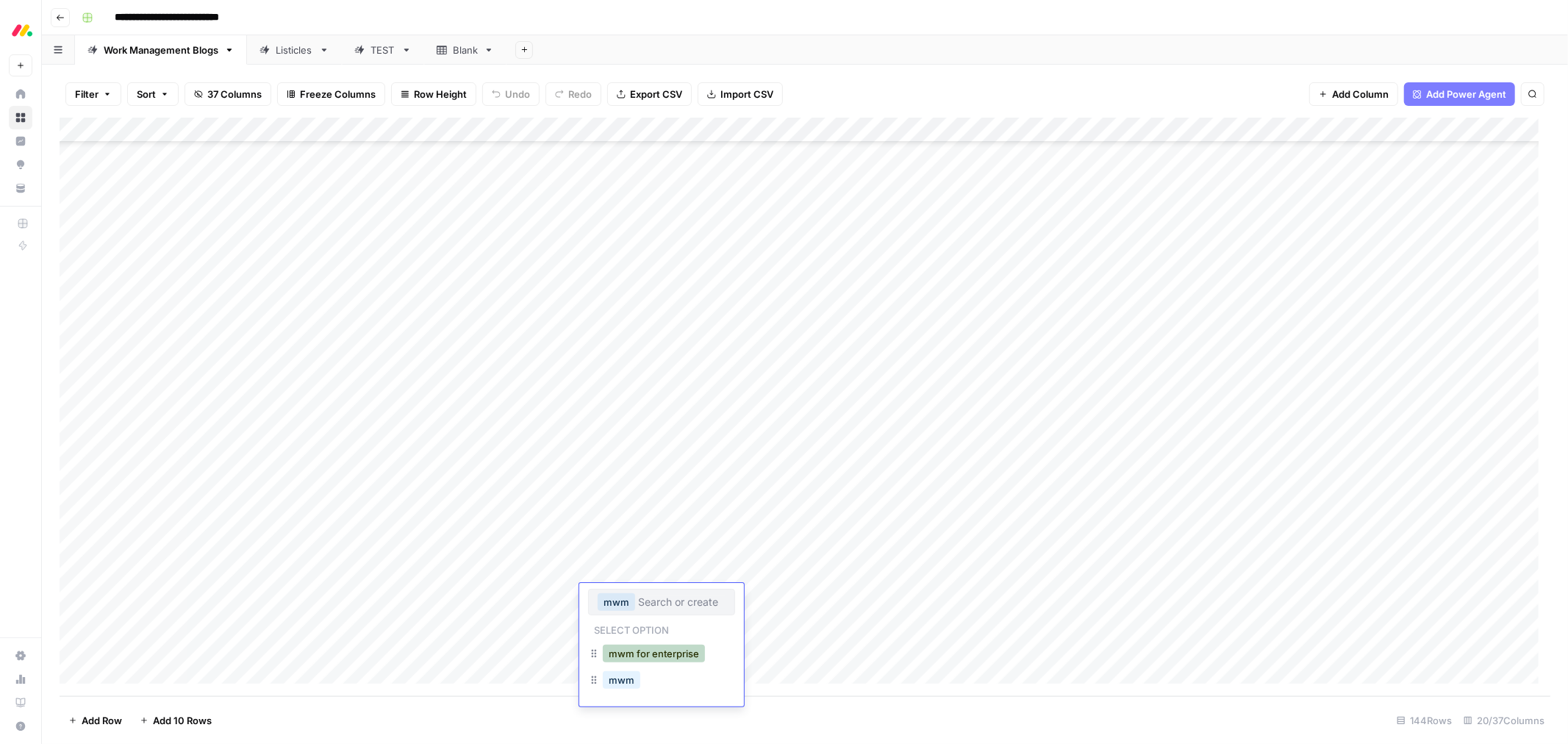
click at [649, 515] on button "mwm for enterprise" at bounding box center [654, 654] width 102 height 17
click at [652, 515] on div "Add Column" at bounding box center [805, 407] width 1491 height 579
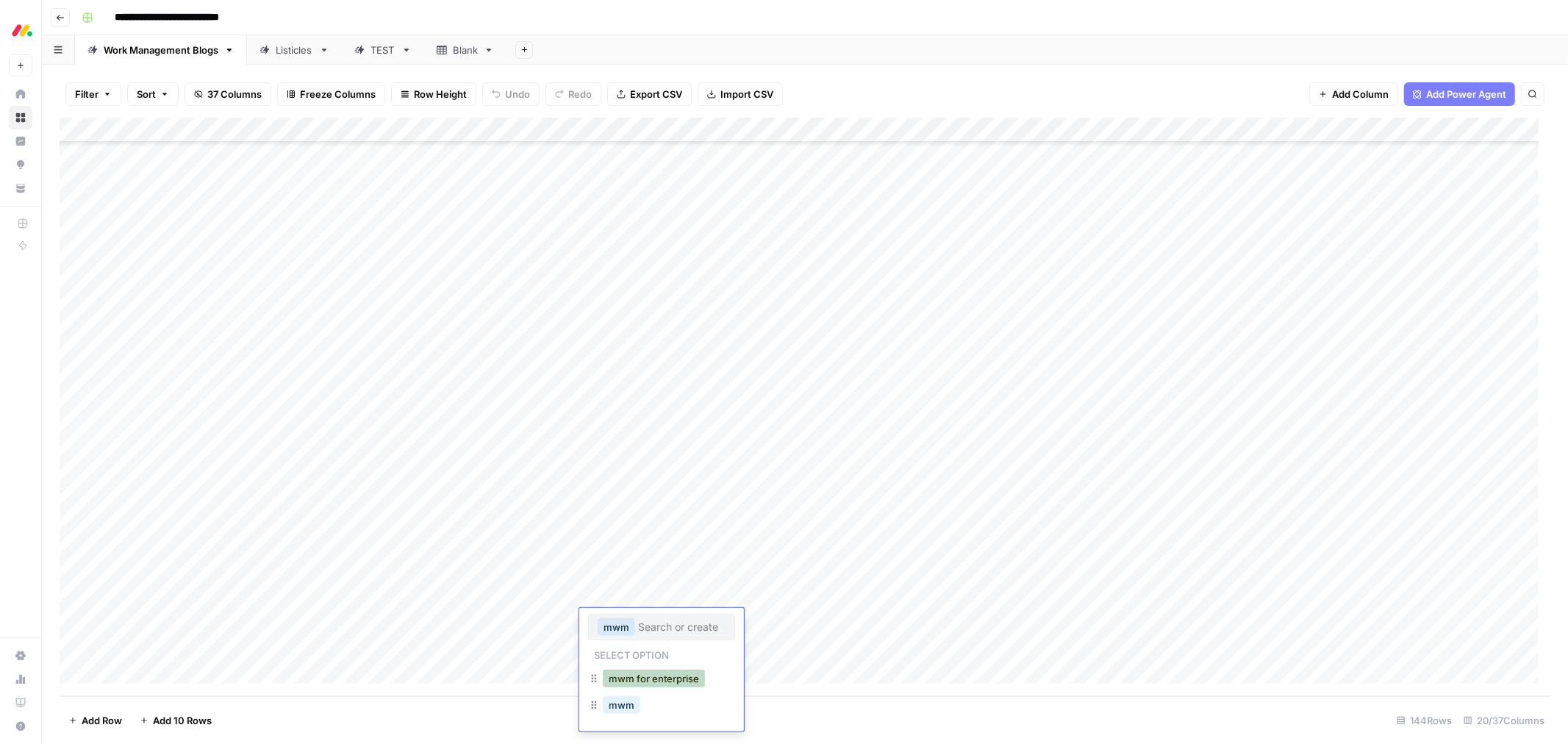
click at [652, 515] on button "mwm for enterprise" at bounding box center [654, 678] width 102 height 17
click at [647, 515] on div "Add Column" at bounding box center [805, 407] width 1491 height 579
click at [645, 515] on button "mwm for enterprise" at bounding box center [654, 704] width 102 height 17
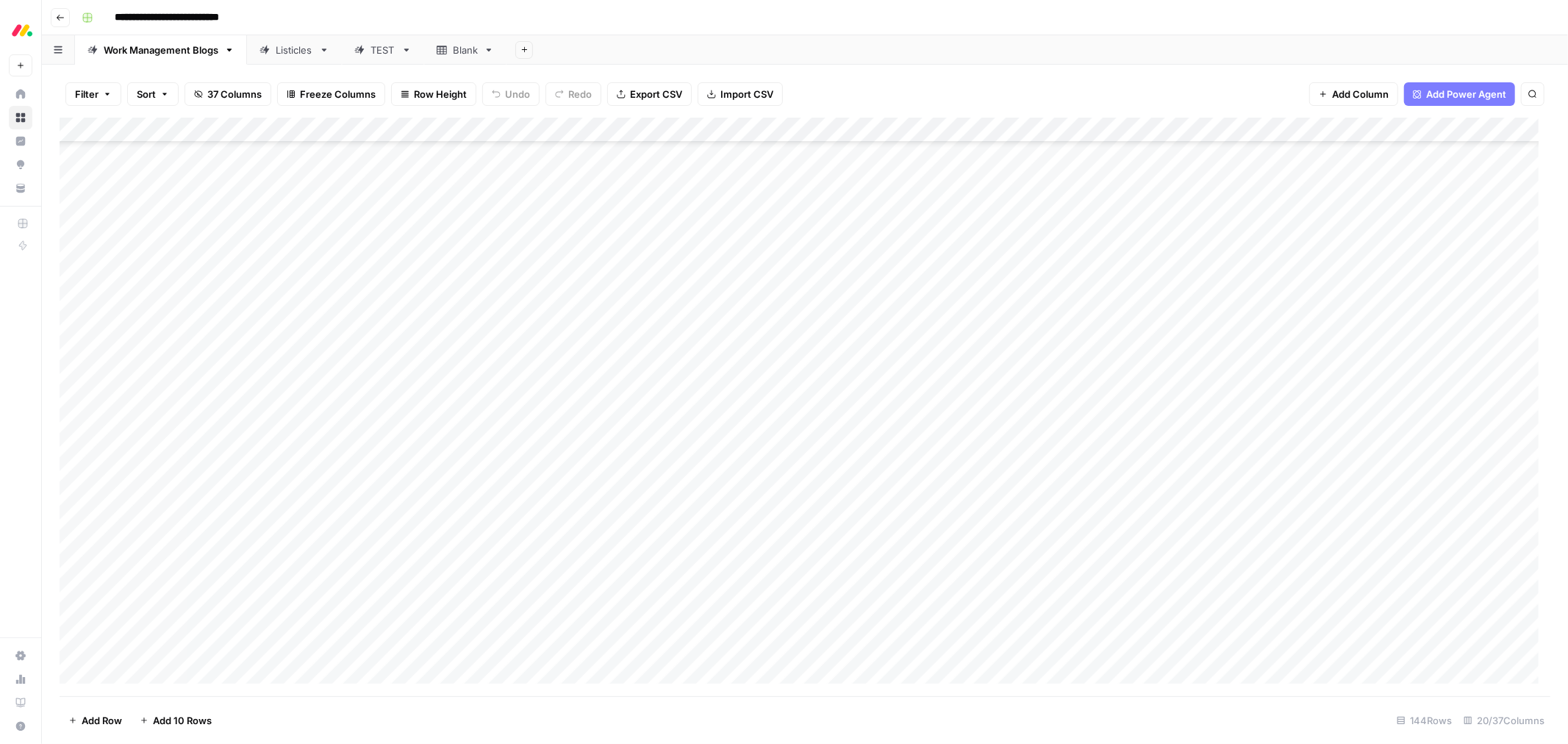
click at [781, 258] on div "Add Column" at bounding box center [805, 407] width 1491 height 579
click at [776, 281] on div "Add Column" at bounding box center [805, 407] width 1491 height 579
click at [781, 308] on div "Add Column" at bounding box center [805, 407] width 1491 height 579
click at [780, 331] on div "Add Column" at bounding box center [805, 407] width 1491 height 579
click at [781, 356] on div "Add Column" at bounding box center [805, 407] width 1491 height 579
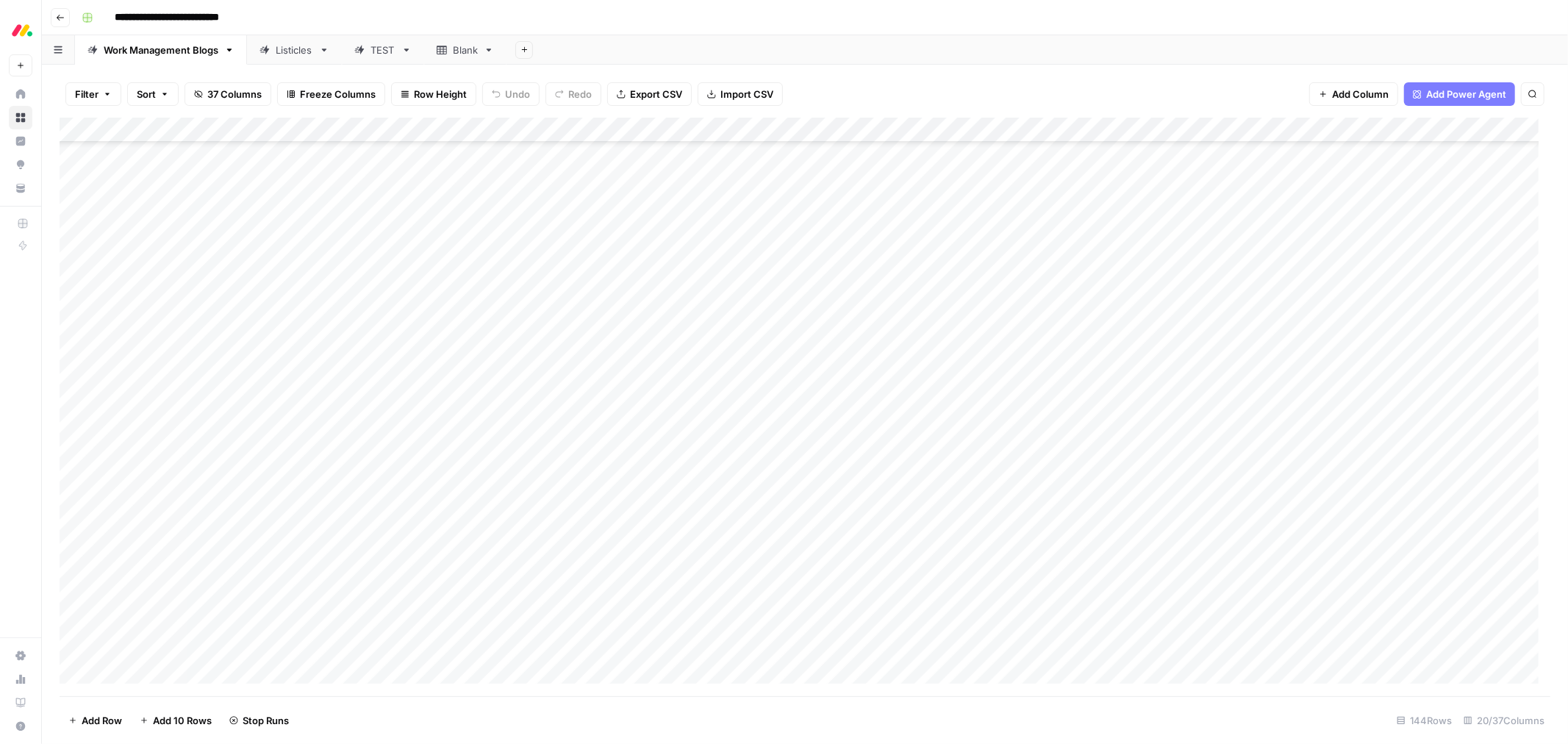
click at [781, 380] on div "Add Column" at bounding box center [805, 407] width 1491 height 579
click at [781, 406] on div "Add Column" at bounding box center [805, 407] width 1491 height 579
click at [780, 427] on div "Add Column" at bounding box center [805, 407] width 1491 height 579
click at [780, 455] on div "Add Column" at bounding box center [805, 407] width 1491 height 579
click at [780, 483] on div "Add Column" at bounding box center [805, 407] width 1491 height 579
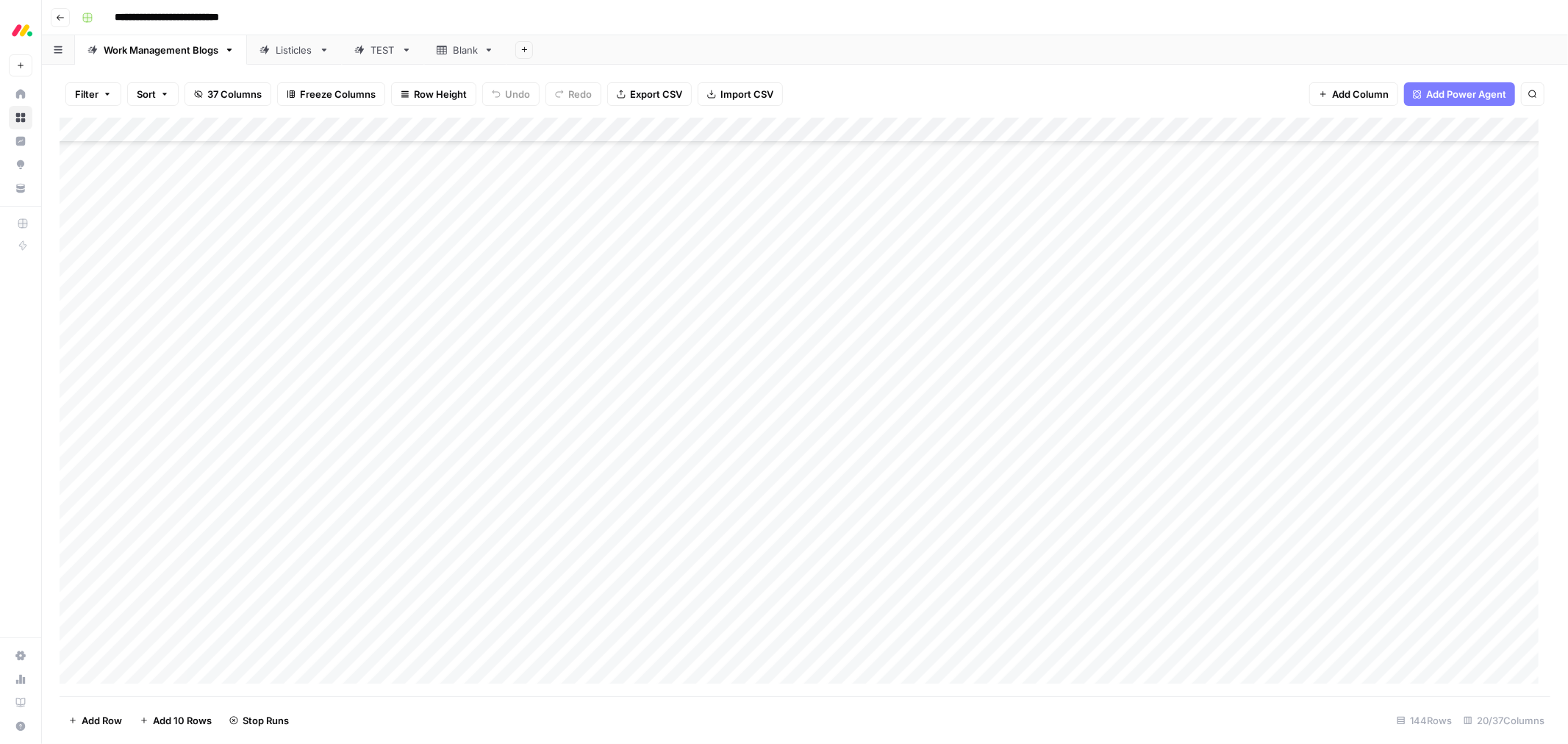
click at [776, 508] on div "Add Column" at bounding box center [805, 407] width 1491 height 579
click at [778, 515] on div "Add Column" at bounding box center [805, 407] width 1491 height 579
click at [787, 515] on div "Add Column" at bounding box center [805, 407] width 1491 height 579
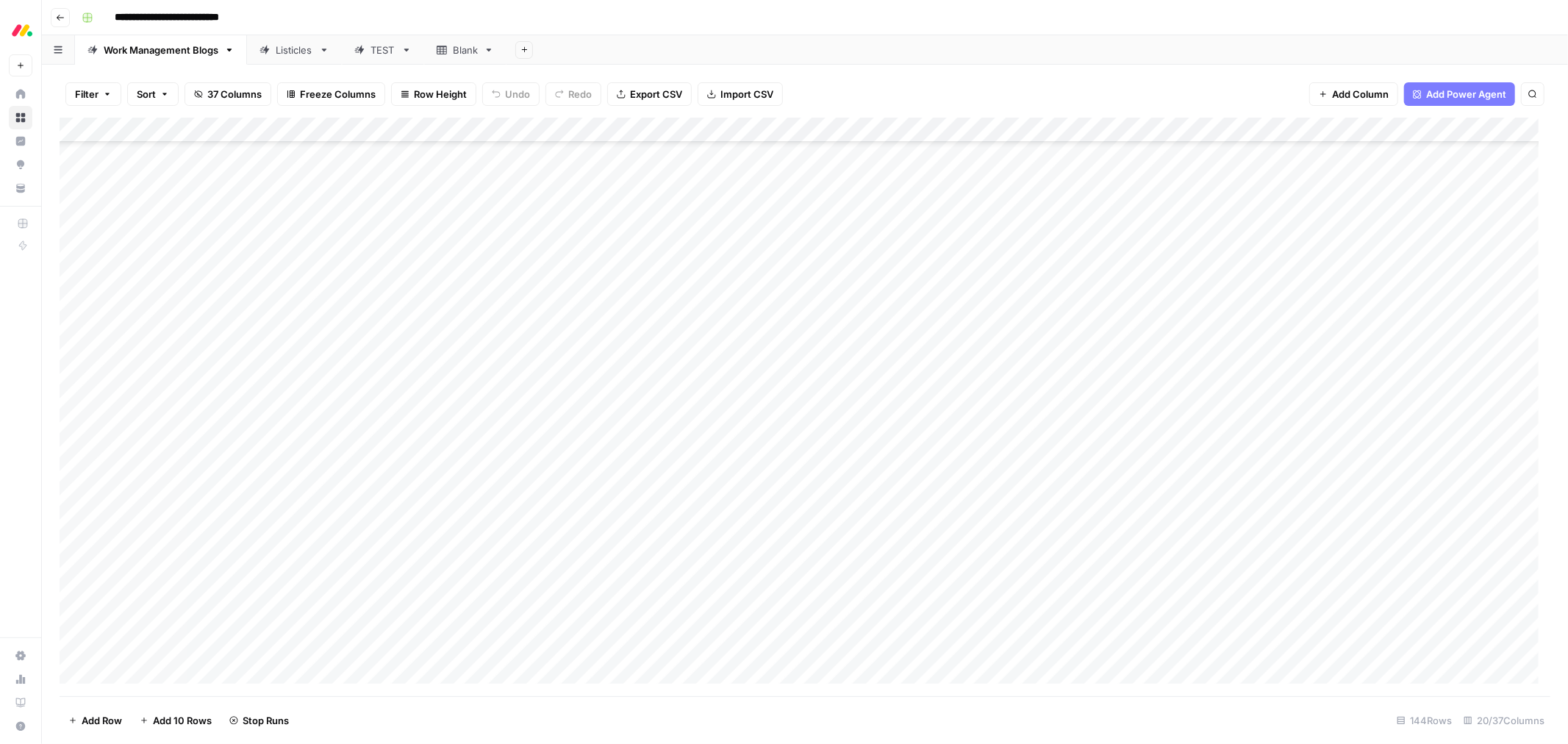
click at [788, 515] on div "Add Column" at bounding box center [805, 407] width 1491 height 579
click at [782, 330] on div "Add Column" at bounding box center [805, 407] width 1491 height 579
click at [782, 353] on div "Add Column" at bounding box center [805, 407] width 1491 height 579
click at [784, 383] on div "Add Column" at bounding box center [805, 407] width 1491 height 579
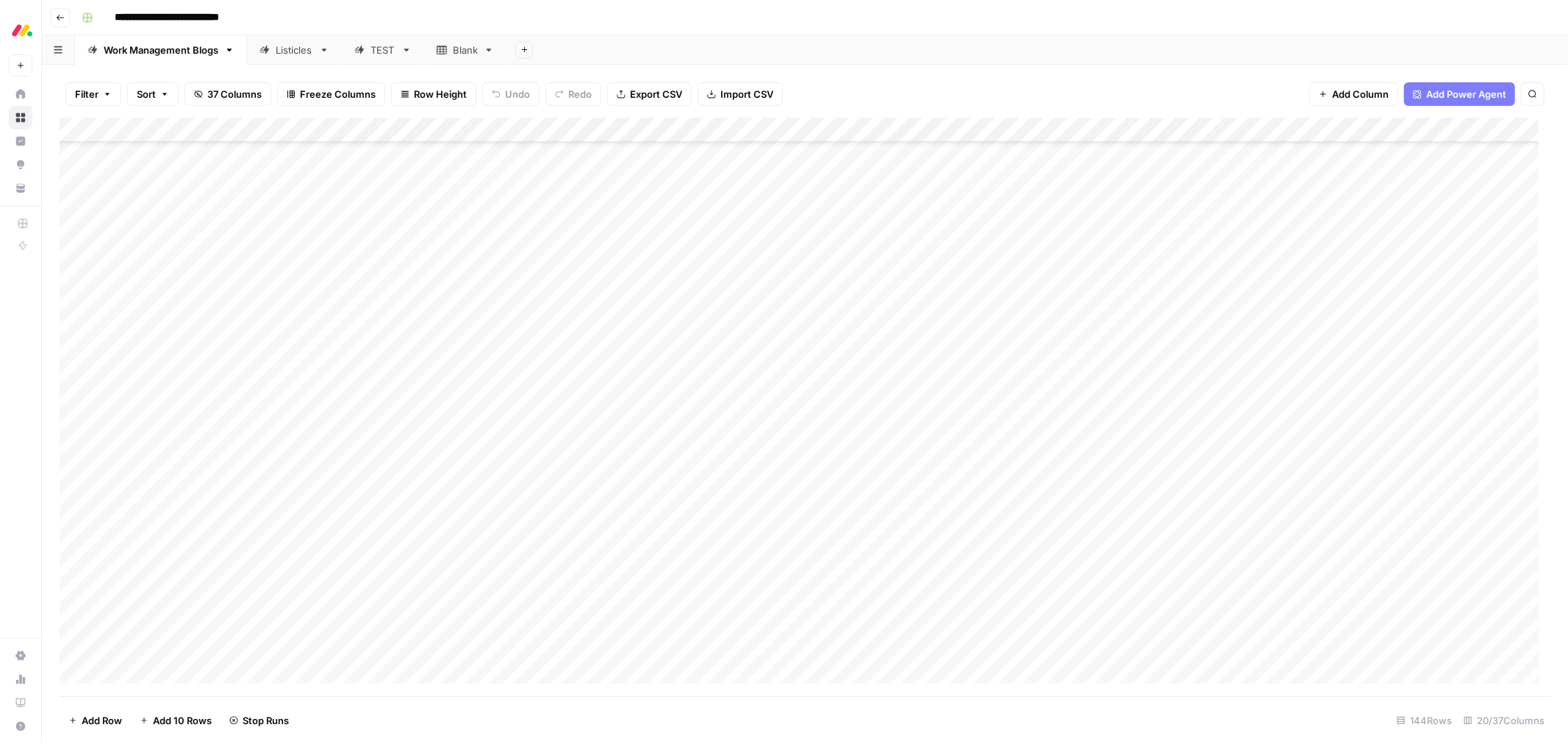
click at [781, 404] on div "Add Column" at bounding box center [805, 407] width 1491 height 579
click at [780, 429] on div "Add Column" at bounding box center [805, 407] width 1491 height 579
click at [780, 456] on div "Add Column" at bounding box center [805, 407] width 1491 height 579
click at [780, 485] on div "Add Column" at bounding box center [805, 407] width 1491 height 579
click at [780, 506] on div "Add Column" at bounding box center [805, 407] width 1491 height 579
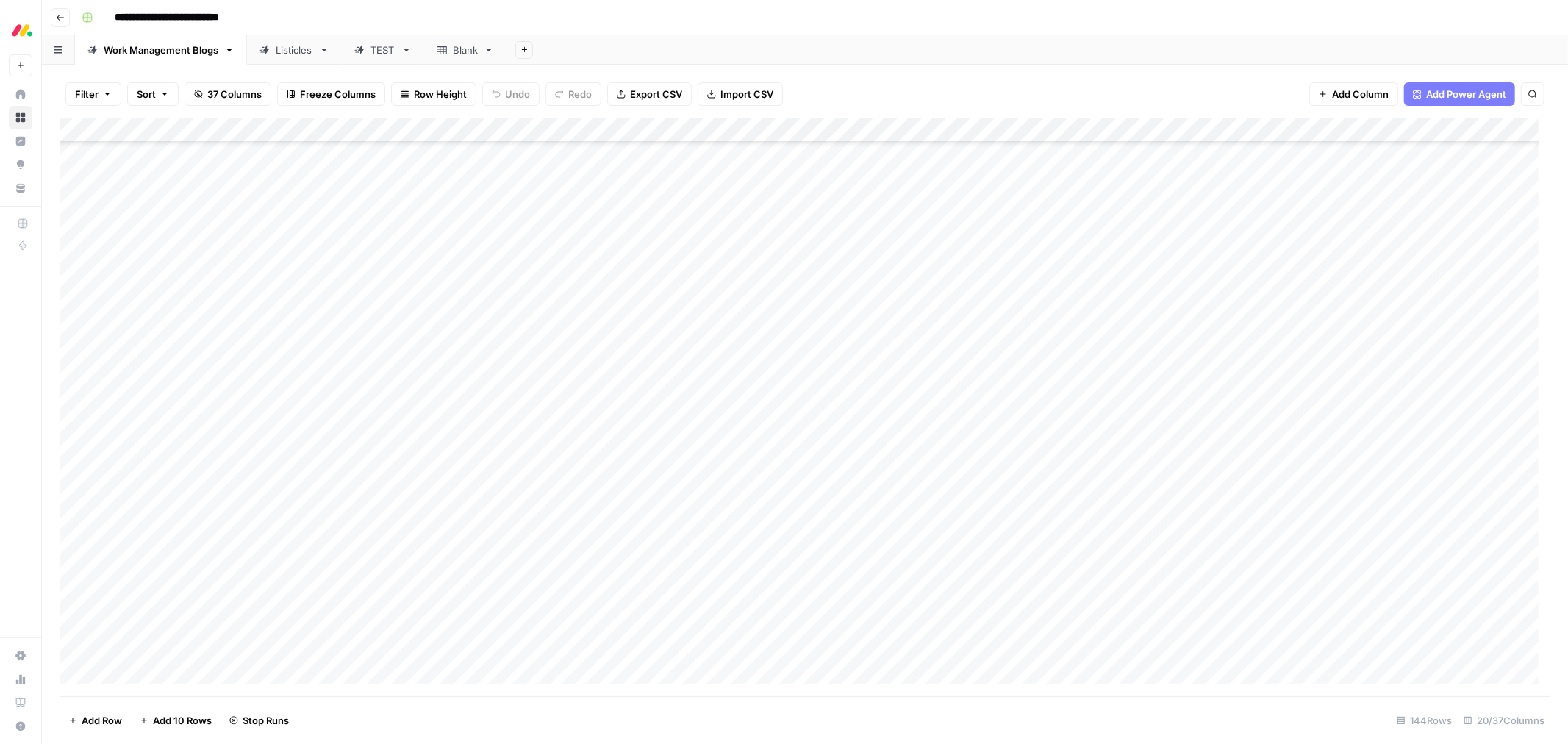
click at [773, 515] on div "Add Column" at bounding box center [805, 407] width 1491 height 579
click at [775, 515] on div "Add Column" at bounding box center [805, 407] width 1491 height 579
click at [778, 515] on div "Add Column" at bounding box center [805, 407] width 1491 height 579
click at [783, 515] on div "Add Column" at bounding box center [805, 407] width 1491 height 579
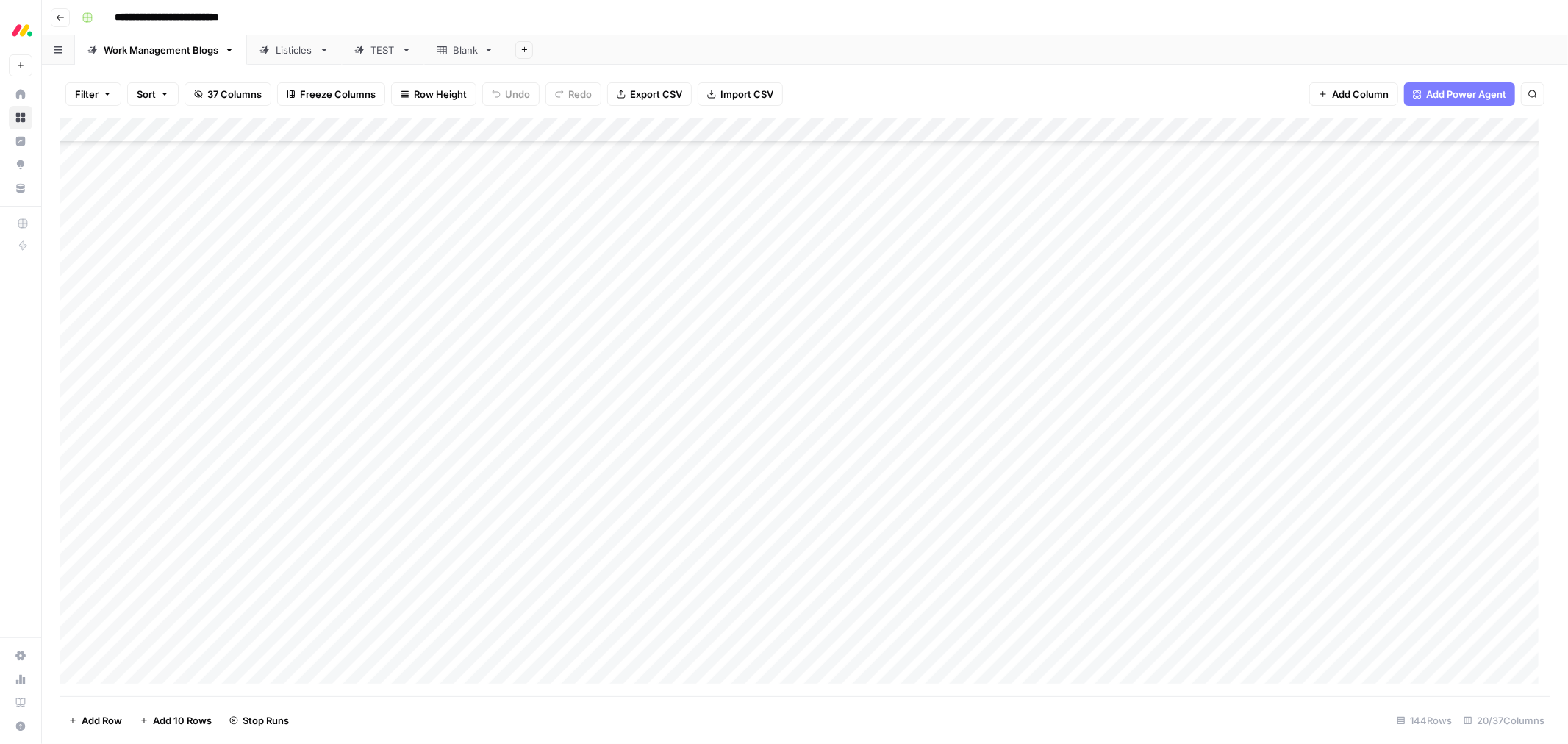
scroll to position [3001, 0]
click at [782, 327] on div "Add Column" at bounding box center [805, 407] width 1491 height 579
click at [777, 356] on div "Add Column" at bounding box center [805, 407] width 1491 height 579
click at [782, 378] on div "Add Column" at bounding box center [805, 407] width 1491 height 579
click at [781, 403] on div "Add Column" at bounding box center [805, 407] width 1491 height 579
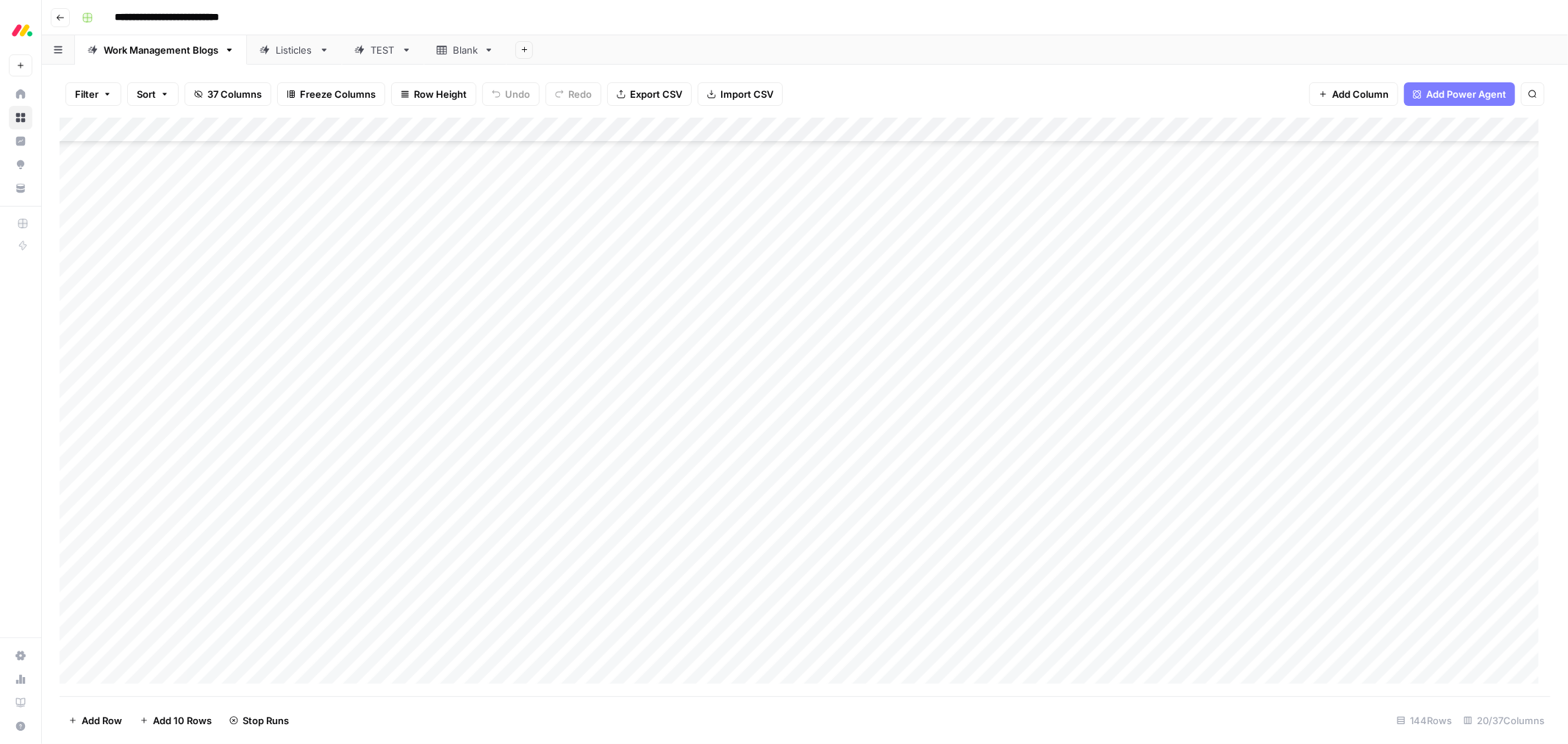
click at [780, 436] on div "Add Column" at bounding box center [805, 407] width 1491 height 579
click at [780, 455] on div "Add Column" at bounding box center [805, 407] width 1491 height 579
click at [780, 476] on div "Add Column" at bounding box center [805, 407] width 1491 height 579
click at [780, 504] on div "Add Column" at bounding box center [805, 407] width 1491 height 579
click at [777, 515] on div "Add Column" at bounding box center [805, 407] width 1491 height 579
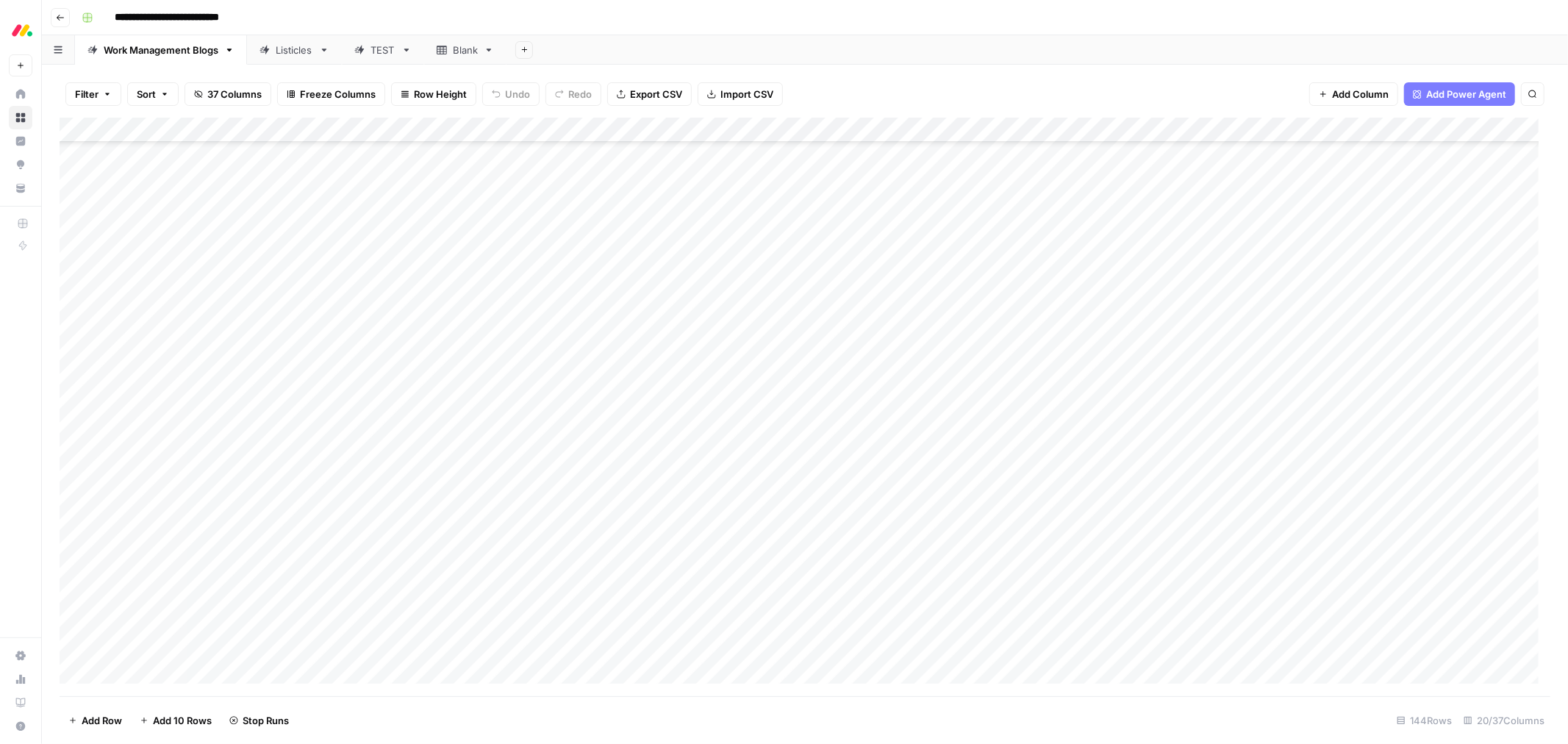
click at [780, 515] on div "Add Column" at bounding box center [805, 407] width 1491 height 579
click at [782, 515] on div "Add Column" at bounding box center [805, 407] width 1491 height 579
click at [784, 515] on div "Add Column" at bounding box center [805, 407] width 1491 height 579
click at [776, 515] on div "Add Column" at bounding box center [805, 407] width 1491 height 579
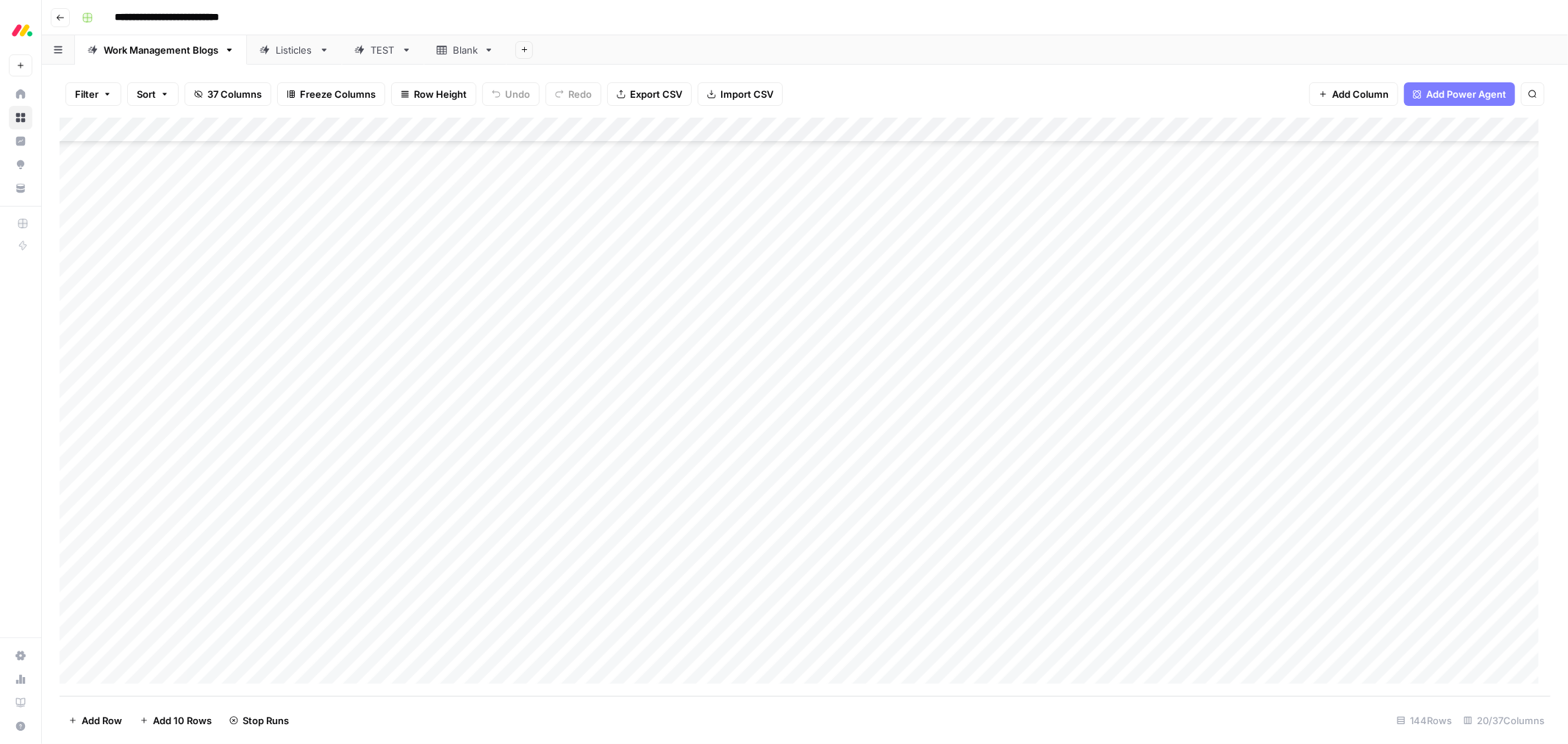
click at [778, 515] on div "Add Column" at bounding box center [805, 407] width 1491 height 579
click at [780, 515] on div "Add Column" at bounding box center [805, 407] width 1491 height 579
click at [783, 515] on div "Add Column" at bounding box center [805, 407] width 1491 height 579
click at [788, 515] on div "Add Column" at bounding box center [805, 407] width 1491 height 579
